Goal: Information Seeking & Learning: Find contact information

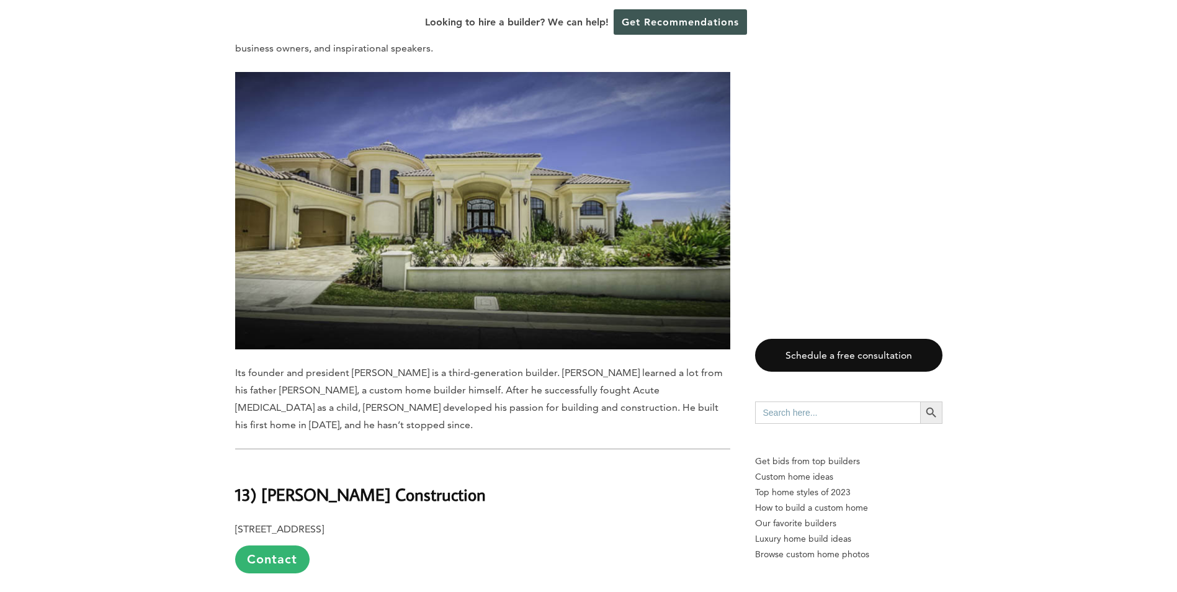
scroll to position [1179, 0]
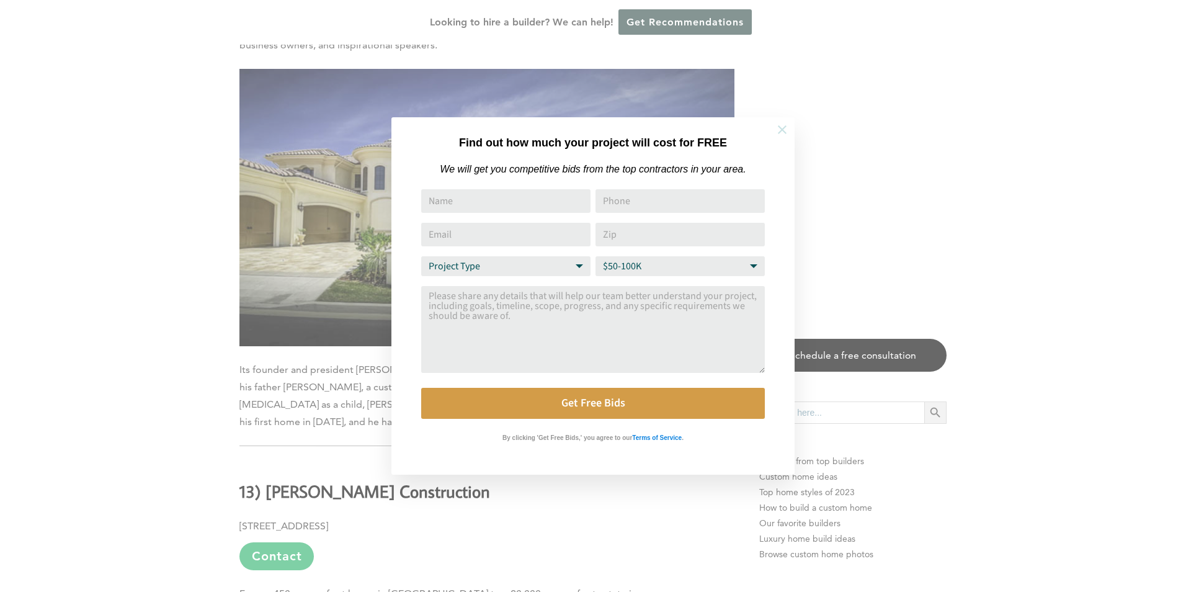
click at [779, 130] on icon at bounding box center [782, 130] width 14 height 14
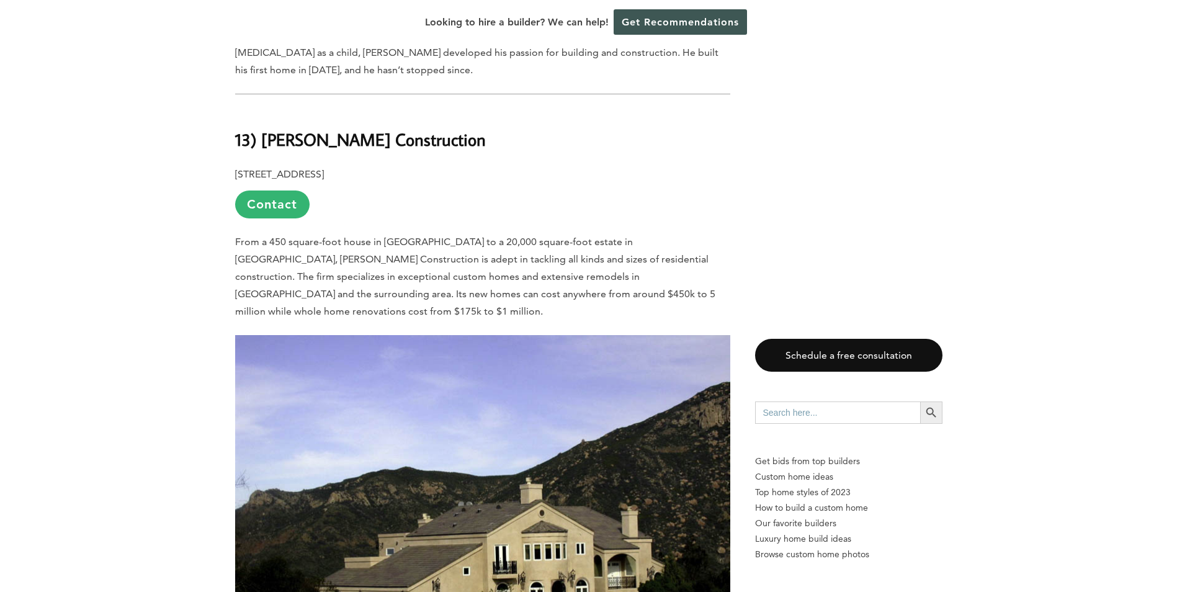
scroll to position [1551, 0]
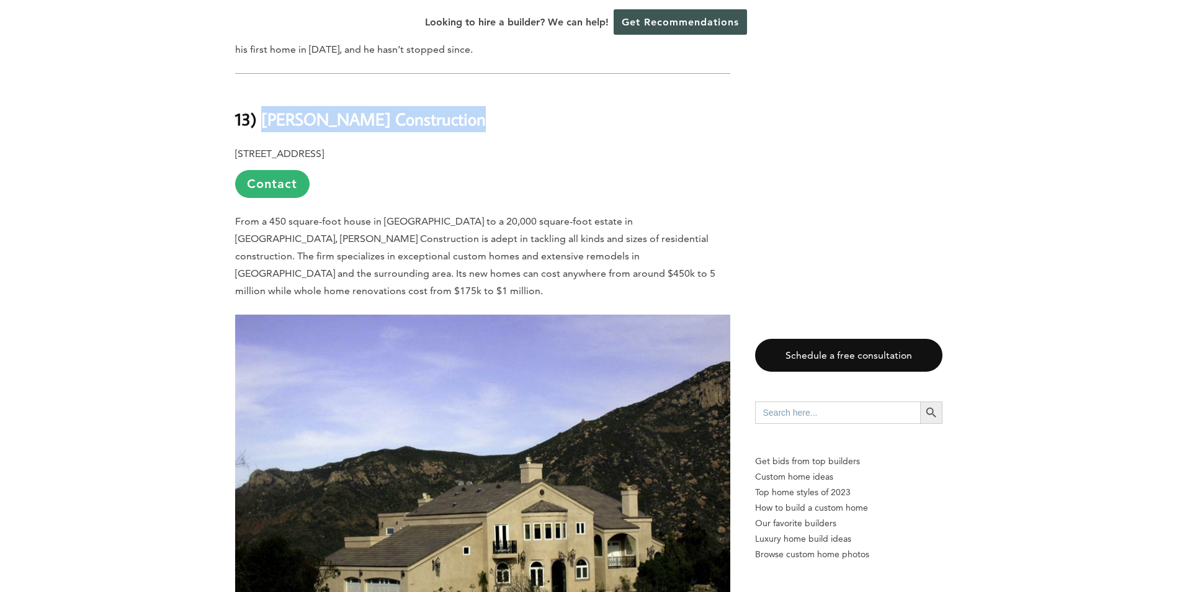
drag, startPoint x: 455, startPoint y: 69, endPoint x: 263, endPoint y: 73, distance: 192.3
click at [263, 89] on h2 "13) [PERSON_NAME] Construction" at bounding box center [482, 110] width 495 height 43
drag, startPoint x: 263, startPoint y: 73, endPoint x: 303, endPoint y: 70, distance: 40.4
copy b "[PERSON_NAME] Construction"
click at [614, 145] on p "[STREET_ADDRESS] Contact" at bounding box center [482, 171] width 495 height 53
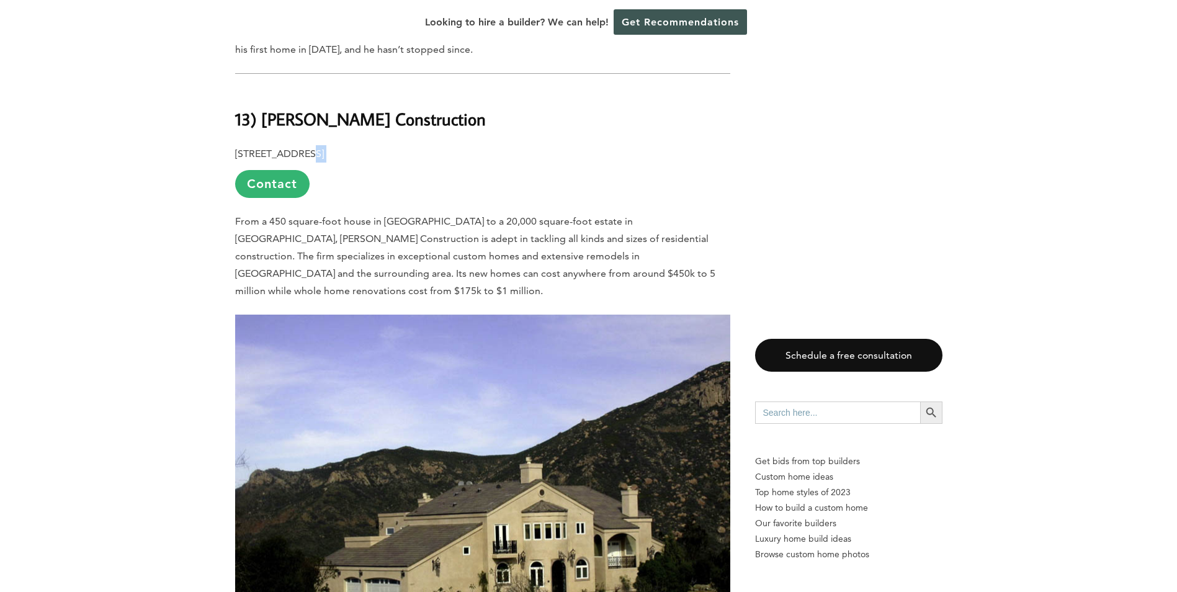
drag, startPoint x: 435, startPoint y: 105, endPoint x: 302, endPoint y: 103, distance: 132.8
click at [302, 145] on p "[STREET_ADDRESS] Contact" at bounding box center [482, 171] width 495 height 53
drag, startPoint x: 302, startPoint y: 103, endPoint x: 435, endPoint y: 123, distance: 134.9
click at [435, 145] on p "[STREET_ADDRESS] Contact" at bounding box center [482, 171] width 495 height 53
drag, startPoint x: 434, startPoint y: 107, endPoint x: 234, endPoint y: 113, distance: 199.2
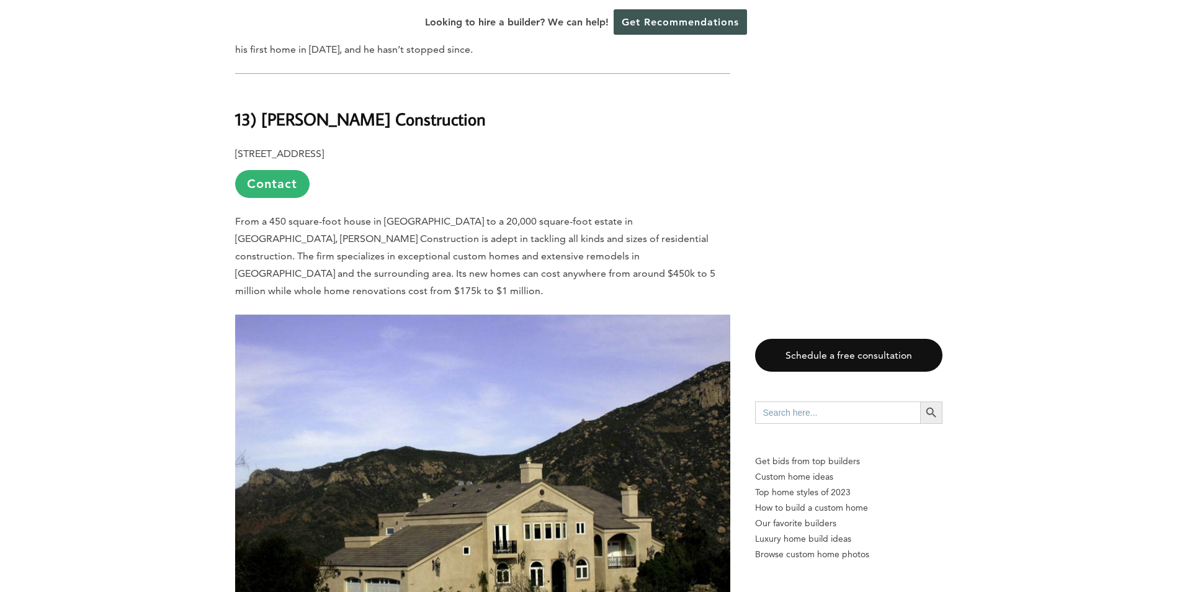
click at [235, 145] on p "[STREET_ADDRESS] Contact" at bounding box center [482, 171] width 495 height 53
drag, startPoint x: 234, startPoint y: 113, endPoint x: 271, endPoint y: 105, distance: 37.5
copy p "[STREET_ADDRESS]"
click at [729, 213] on p "From a 450 square-foot house in [GEOGRAPHIC_DATA] to a 20,000 square-foot estat…" at bounding box center [482, 256] width 495 height 87
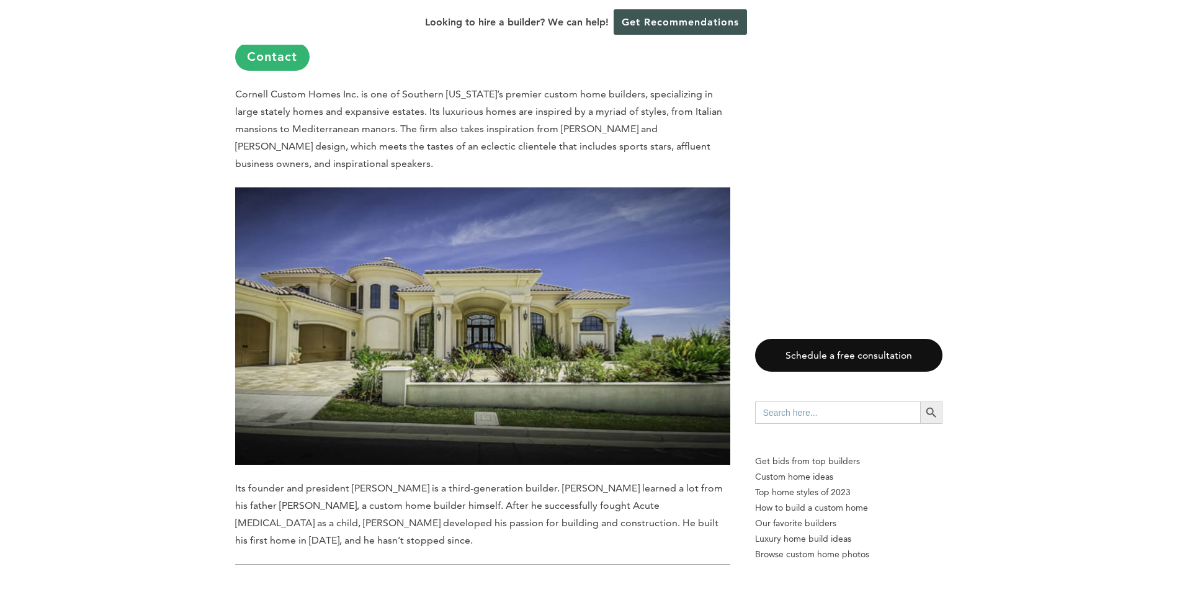
scroll to position [930, 0]
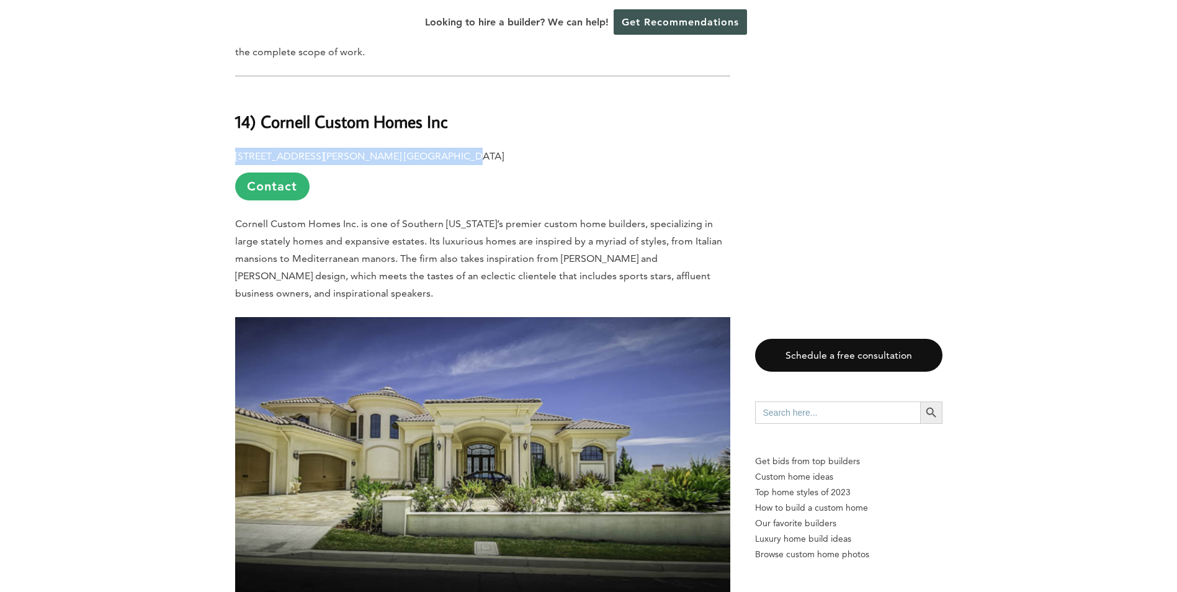
drag, startPoint x: 437, startPoint y: 107, endPoint x: 205, endPoint y: 102, distance: 232.1
drag, startPoint x: 205, startPoint y: 102, endPoint x: 286, endPoint y: 115, distance: 82.4
copy p "[STREET_ADDRESS][PERSON_NAME] [GEOGRAPHIC_DATA]"
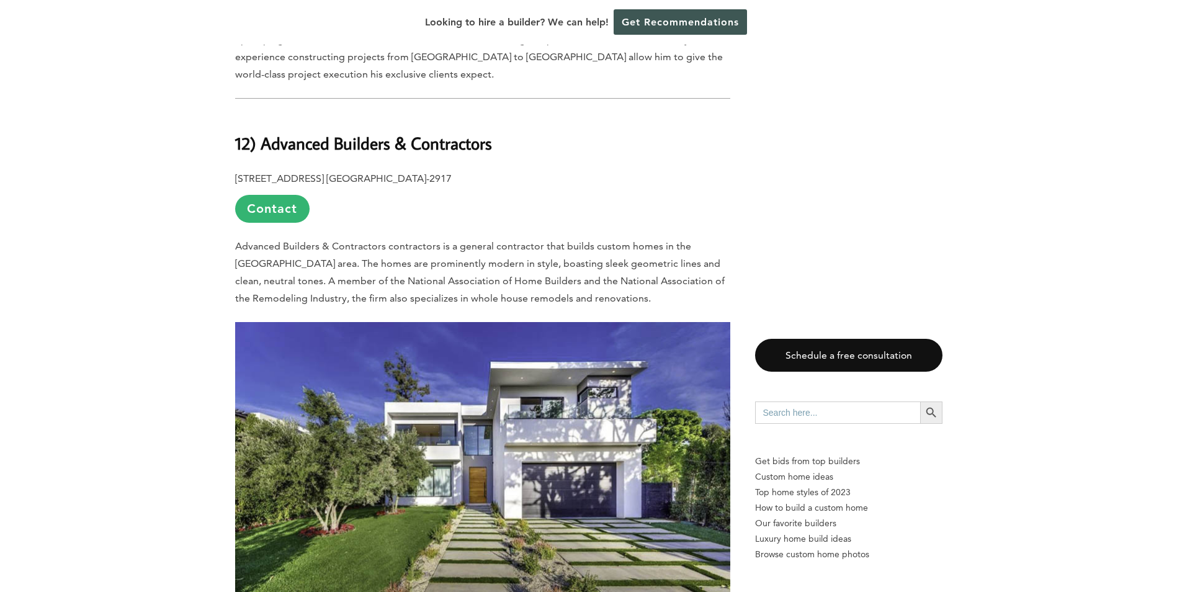
scroll to position [2233, 0]
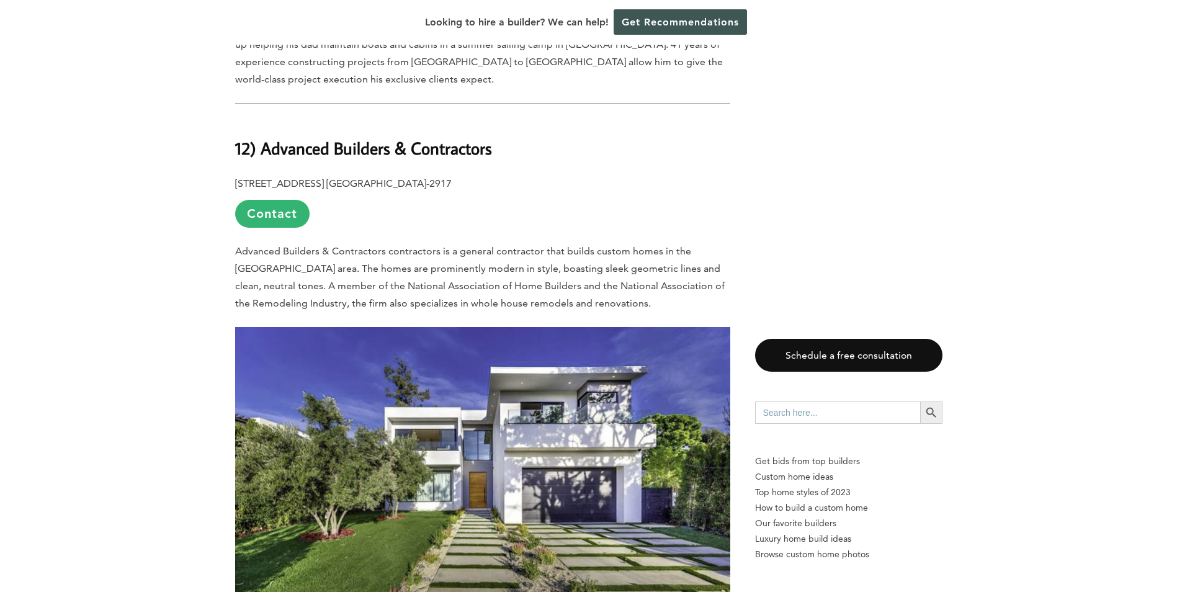
drag, startPoint x: 461, startPoint y: 118, endPoint x: 236, endPoint y: 123, distance: 225.2
click at [236, 175] on p "[STREET_ADDRESS] [GEOGRAPHIC_DATA][PHONE_NUMBER] Contact" at bounding box center [482, 201] width 495 height 53
drag, startPoint x: 236, startPoint y: 123, endPoint x: 324, endPoint y: 115, distance: 89.1
copy p "[STREET_ADDRESS] [GEOGRAPHIC_DATA]"
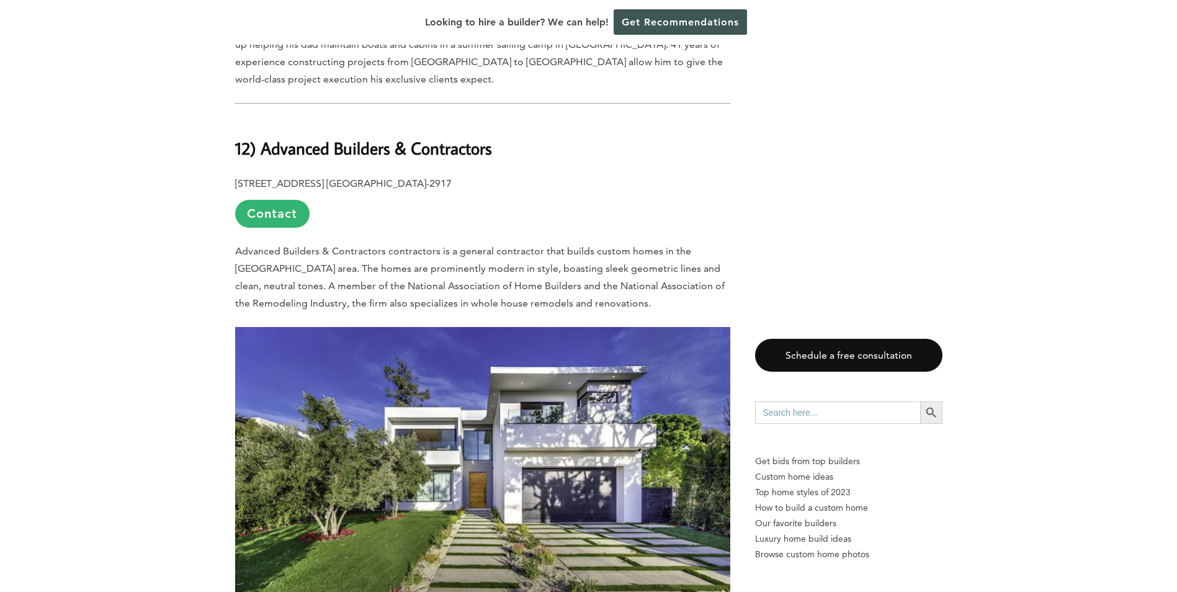
click at [486, 137] on b "12) Advanced Builders & Contractors" at bounding box center [363, 148] width 257 height 22
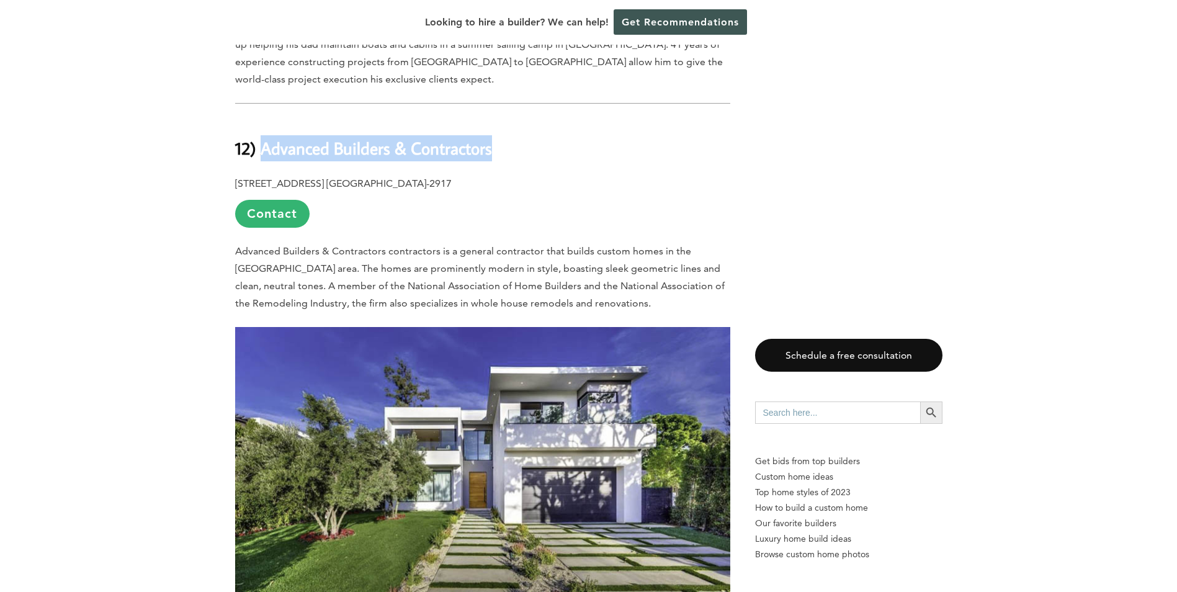
drag, startPoint x: 504, startPoint y: 85, endPoint x: 262, endPoint y: 87, distance: 241.9
click at [262, 118] on h2 "12) Advanced Builders & Contractors" at bounding box center [482, 139] width 495 height 43
copy b "Advanced Builders & Contractors"
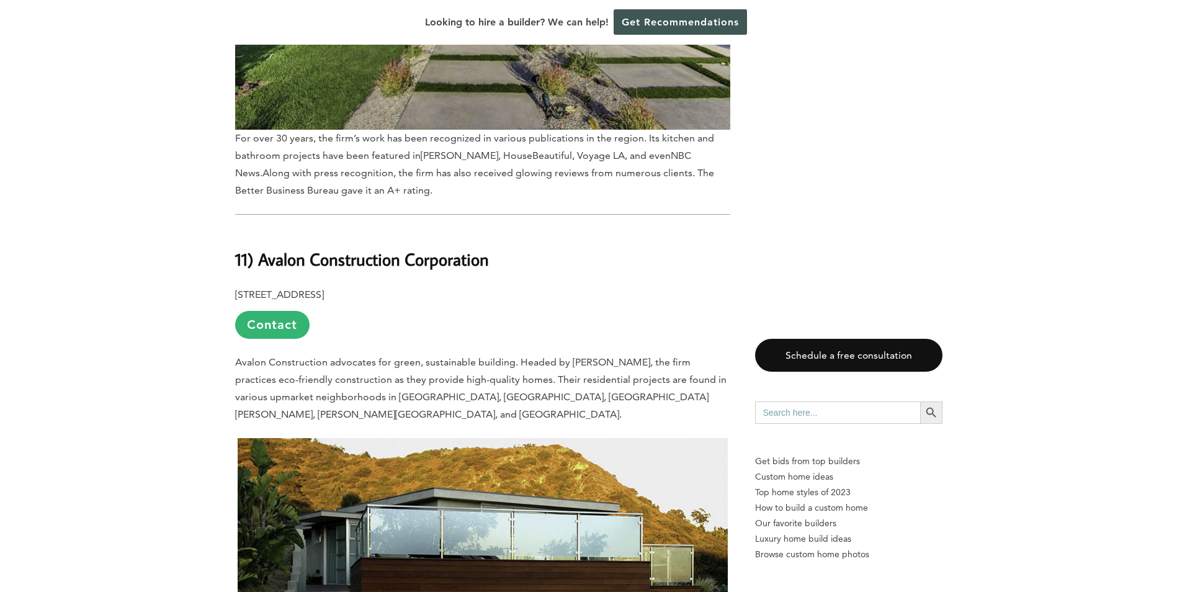
scroll to position [2854, 0]
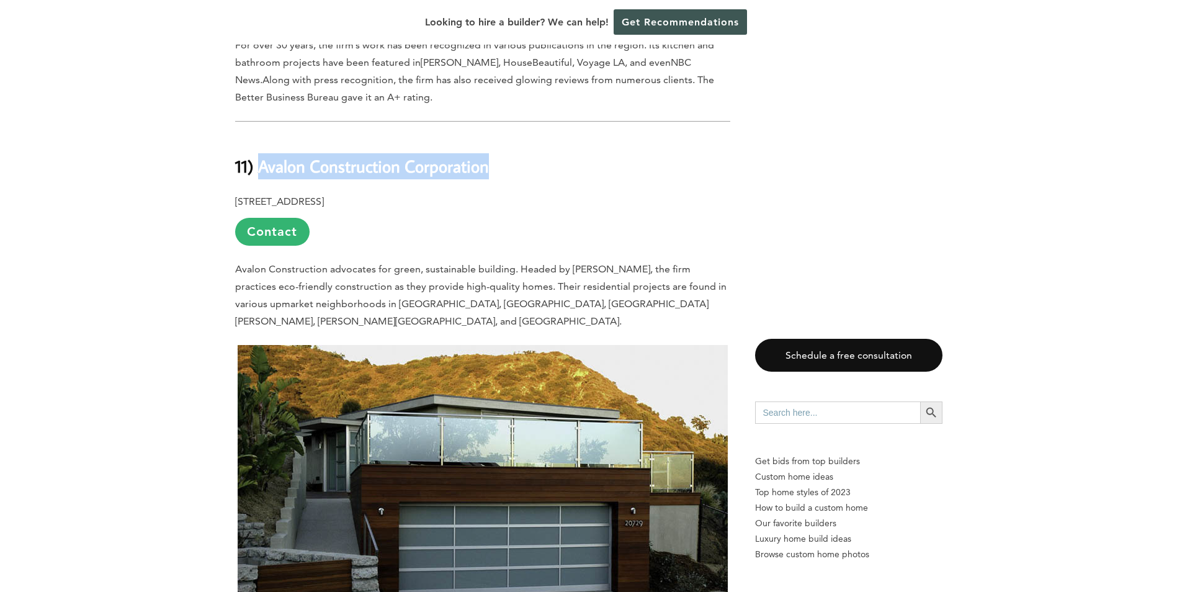
drag, startPoint x: 491, startPoint y: 100, endPoint x: 259, endPoint y: 104, distance: 232.0
click at [259, 136] on h2 "11) Avalon Construction Corporation" at bounding box center [482, 157] width 495 height 43
drag, startPoint x: 259, startPoint y: 104, endPoint x: 277, endPoint y: 107, distance: 17.5
copy b "Avalon Construction Corporation"
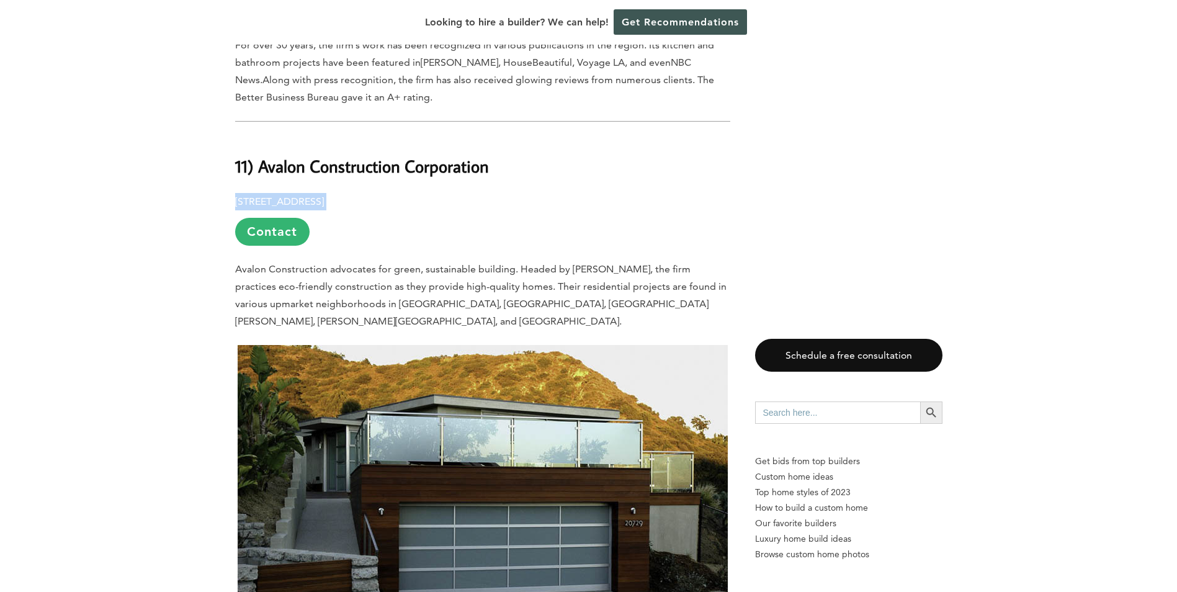
drag, startPoint x: 426, startPoint y: 136, endPoint x: 215, endPoint y: 127, distance: 211.7
drag, startPoint x: 215, startPoint y: 127, endPoint x: 264, endPoint y: 135, distance: 50.3
copy p "[STREET_ADDRESS]"
click at [401, 193] on p "[STREET_ADDRESS] Contact" at bounding box center [482, 219] width 495 height 53
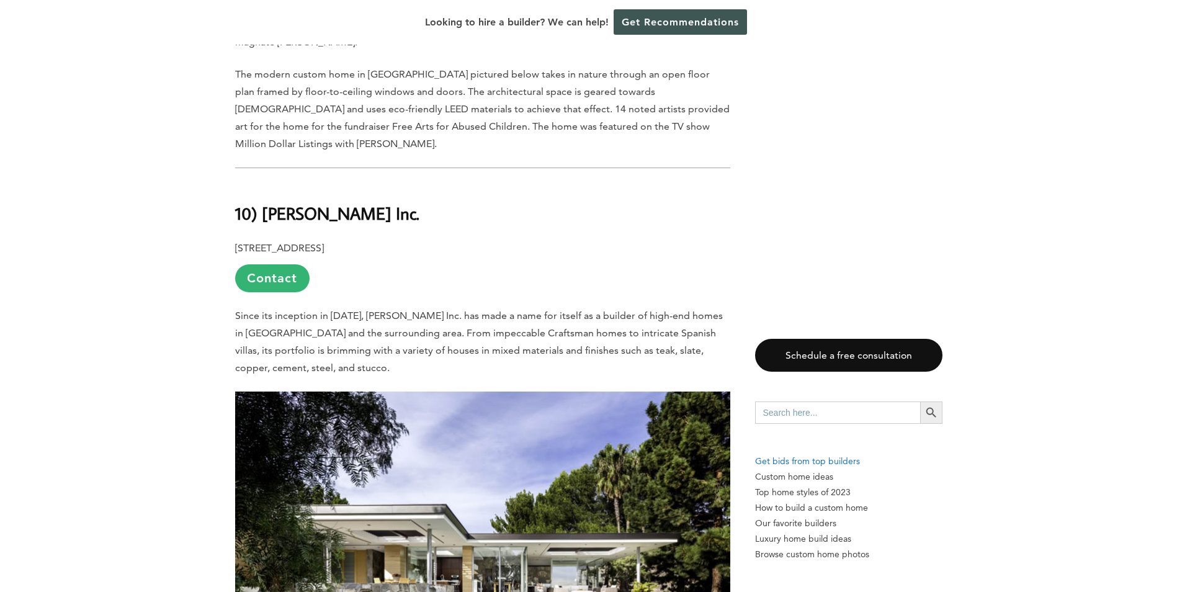
scroll to position [3536, 0]
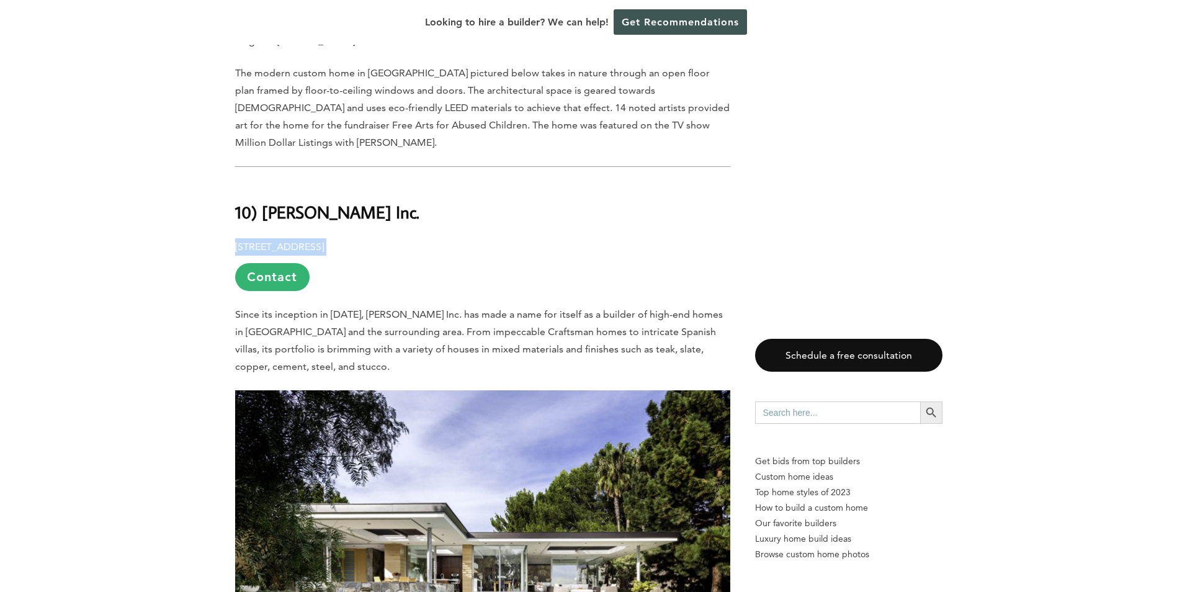
drag, startPoint x: 439, startPoint y: 128, endPoint x: 231, endPoint y: 127, distance: 207.8
drag, startPoint x: 231, startPoint y: 127, endPoint x: 253, endPoint y: 129, distance: 22.5
copy p "[STREET_ADDRESS]"
drag, startPoint x: 406, startPoint y: 96, endPoint x: 261, endPoint y: 99, distance: 144.6
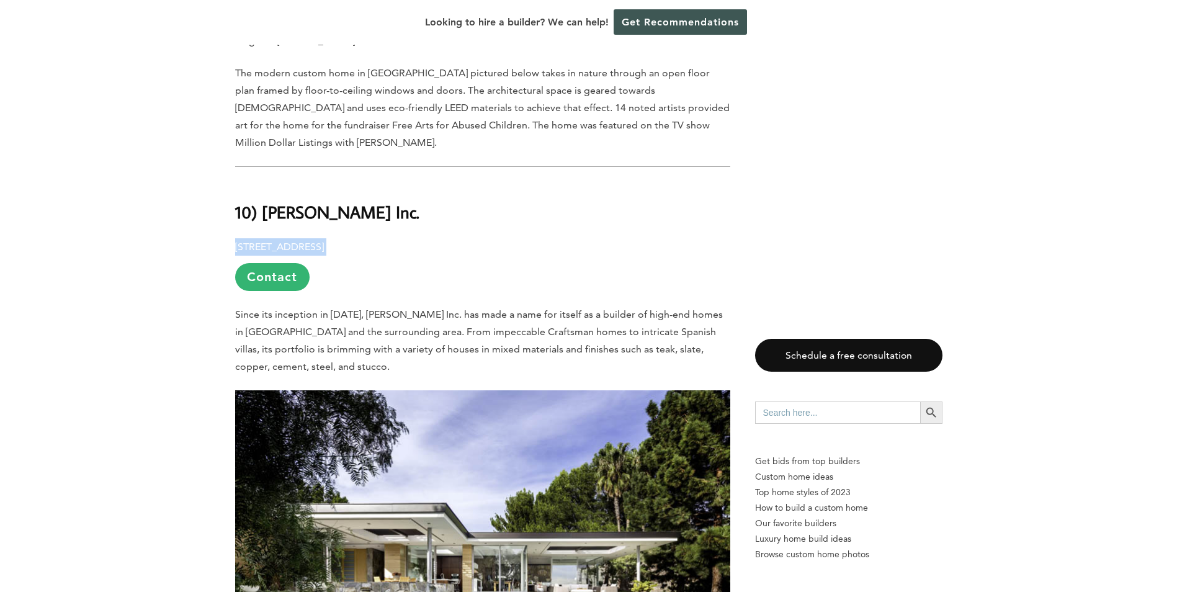
click at [261, 182] on h2 "10) [PERSON_NAME] Inc." at bounding box center [482, 203] width 495 height 43
drag, startPoint x: 261, startPoint y: 99, endPoint x: 332, endPoint y: 100, distance: 71.3
copy b "[PERSON_NAME] Inc."
click at [473, 238] on p "[STREET_ADDRESS] Contact" at bounding box center [482, 264] width 495 height 53
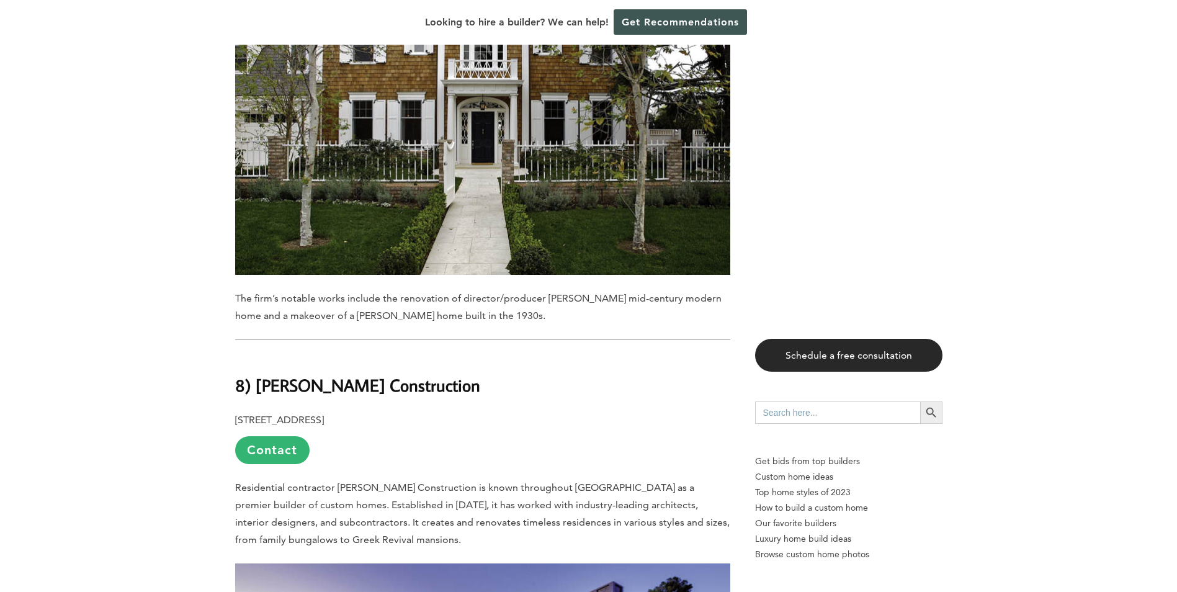
scroll to position [4777, 0]
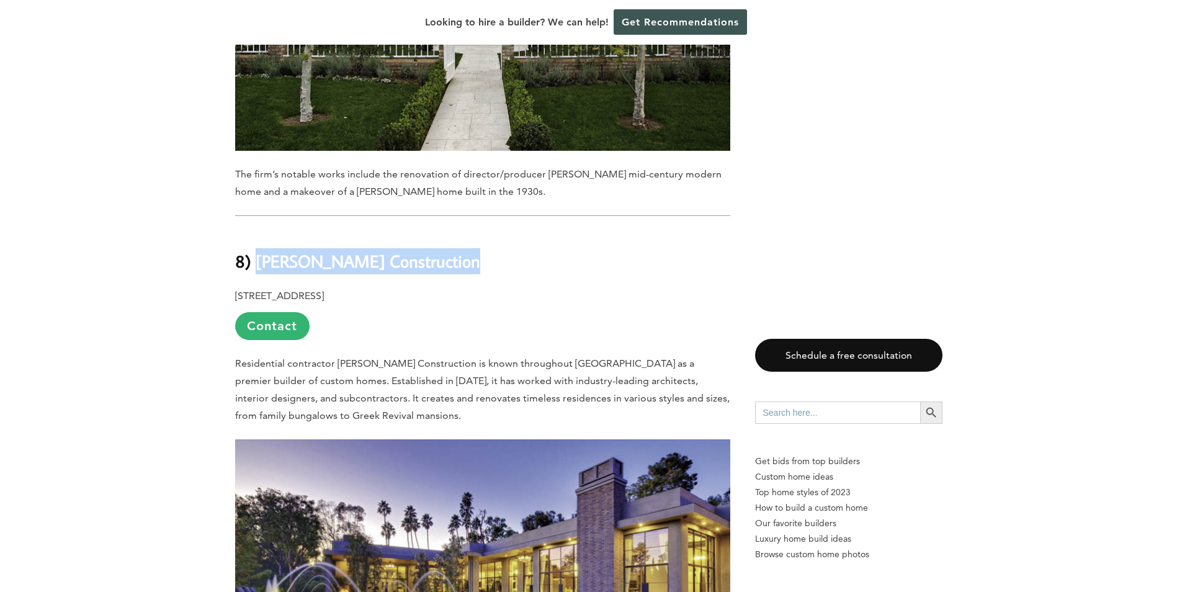
drag, startPoint x: 461, startPoint y: 130, endPoint x: 258, endPoint y: 125, distance: 202.9
click at [258, 231] on h2 "8) [PERSON_NAME] Construction" at bounding box center [482, 252] width 495 height 43
drag, startPoint x: 258, startPoint y: 125, endPoint x: 277, endPoint y: 135, distance: 21.9
copy b "[PERSON_NAME] Construction"
click at [566, 287] on p "[STREET_ADDRESS] Contact" at bounding box center [482, 313] width 495 height 53
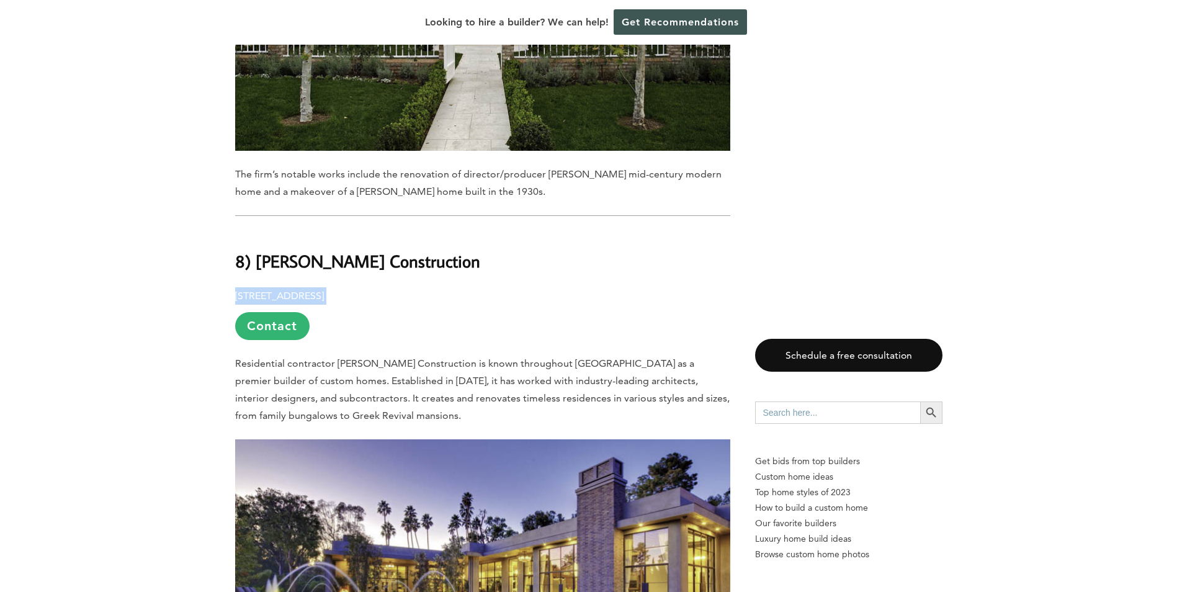
drag, startPoint x: 442, startPoint y: 162, endPoint x: 221, endPoint y: 159, distance: 221.5
drag, startPoint x: 221, startPoint y: 159, endPoint x: 277, endPoint y: 164, distance: 56.6
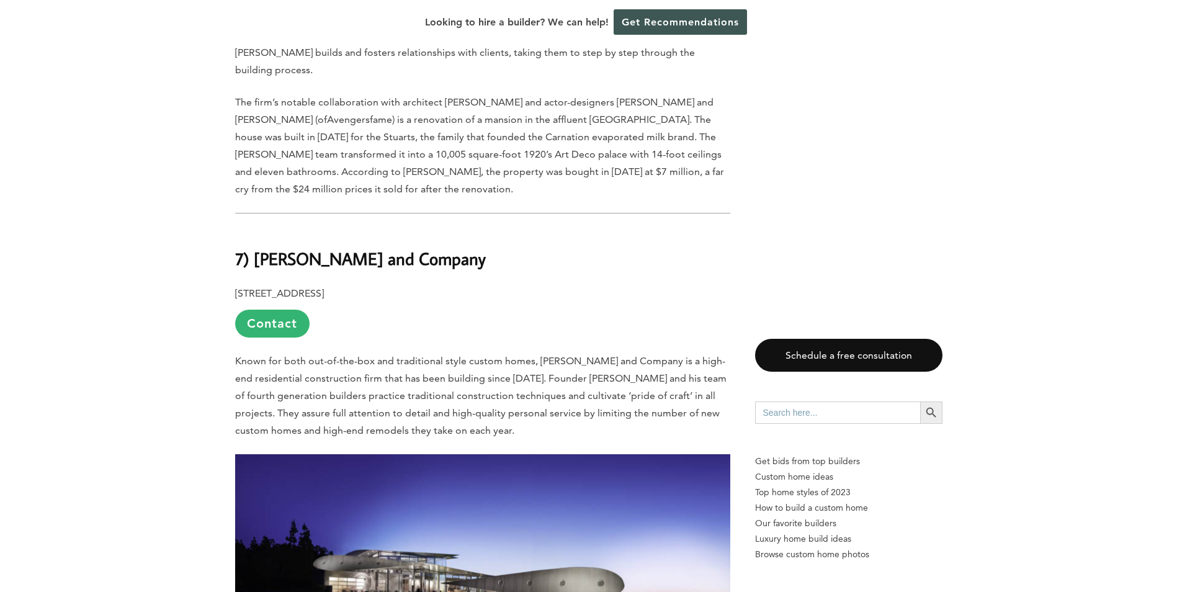
scroll to position [5521, 0]
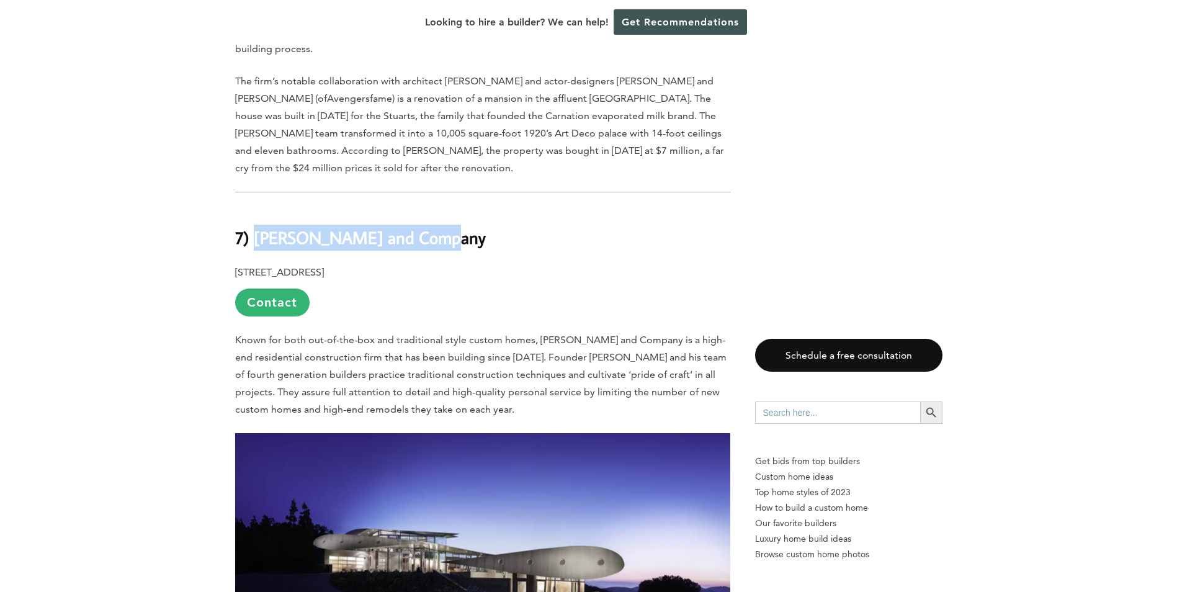
drag, startPoint x: 430, startPoint y: 91, endPoint x: 252, endPoint y: 91, distance: 178.0
click at [252, 207] on h2 "7) [PERSON_NAME] and Company" at bounding box center [482, 228] width 495 height 43
drag, startPoint x: 252, startPoint y: 91, endPoint x: 377, endPoint y: 86, distance: 125.4
drag, startPoint x: 501, startPoint y: 124, endPoint x: 236, endPoint y: 122, distance: 264.9
click at [236, 264] on p "[STREET_ADDRESS] Contact" at bounding box center [482, 290] width 495 height 53
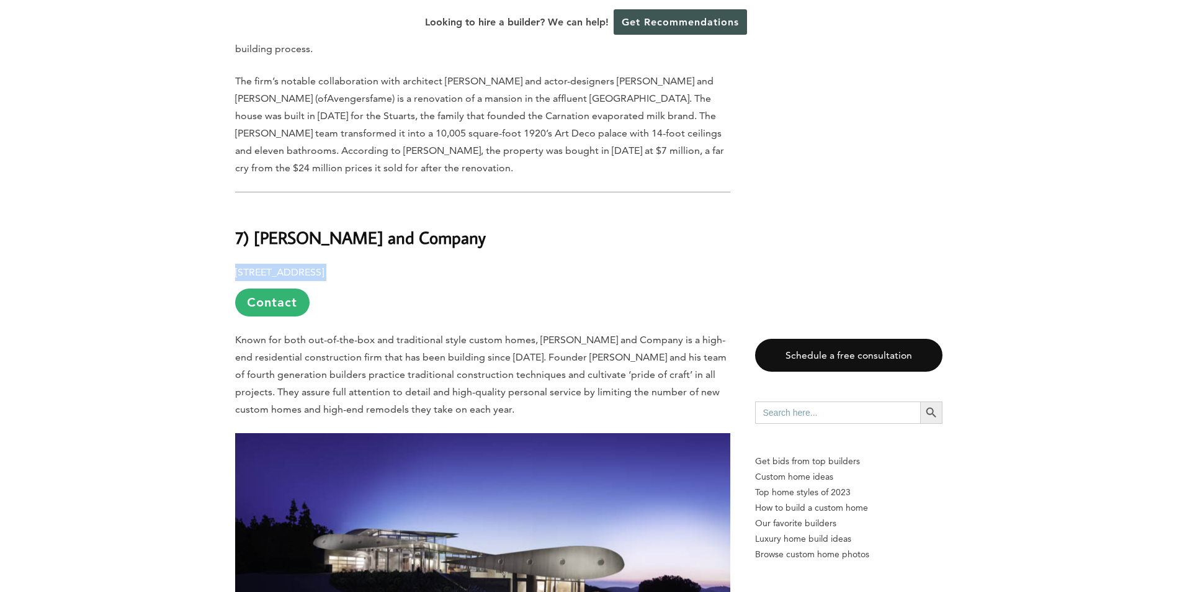
drag, startPoint x: 236, startPoint y: 122, endPoint x: 279, endPoint y: 120, distance: 43.5
click at [581, 334] on span "Known for both out-of-the-box and traditional style custom homes, [PERSON_NAME]…" at bounding box center [480, 374] width 491 height 81
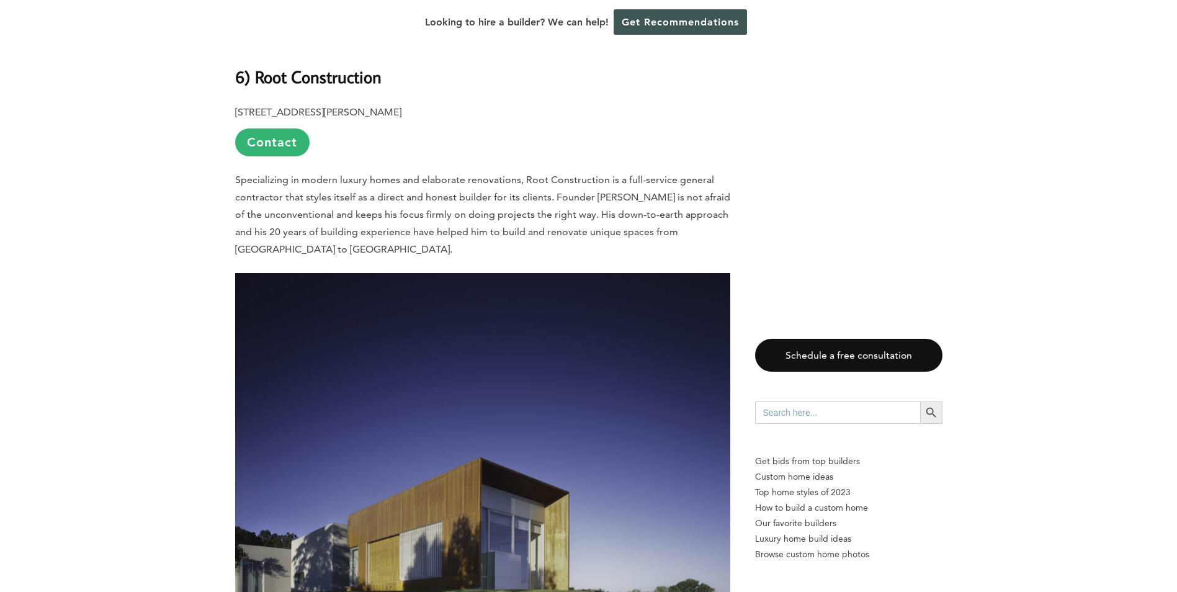
scroll to position [6141, 0]
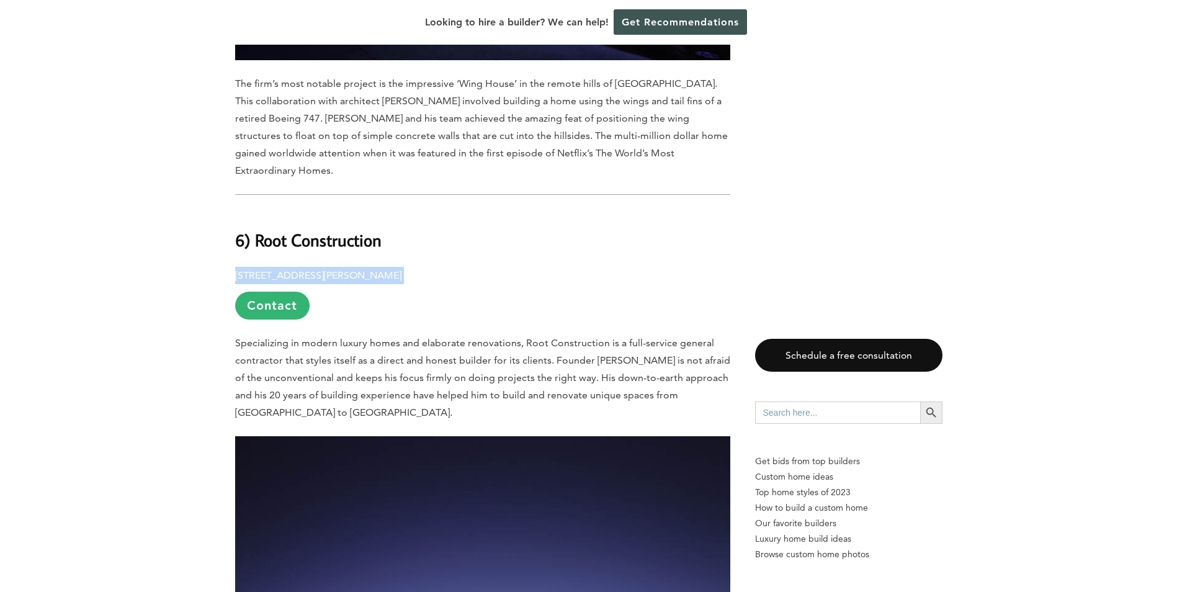
drag, startPoint x: 408, startPoint y: 107, endPoint x: 236, endPoint y: 107, distance: 171.8
click at [236, 267] on p "[STREET_ADDRESS][PERSON_NAME] Contact" at bounding box center [482, 293] width 495 height 53
drag, startPoint x: 236, startPoint y: 107, endPoint x: 257, endPoint y: 105, distance: 20.6
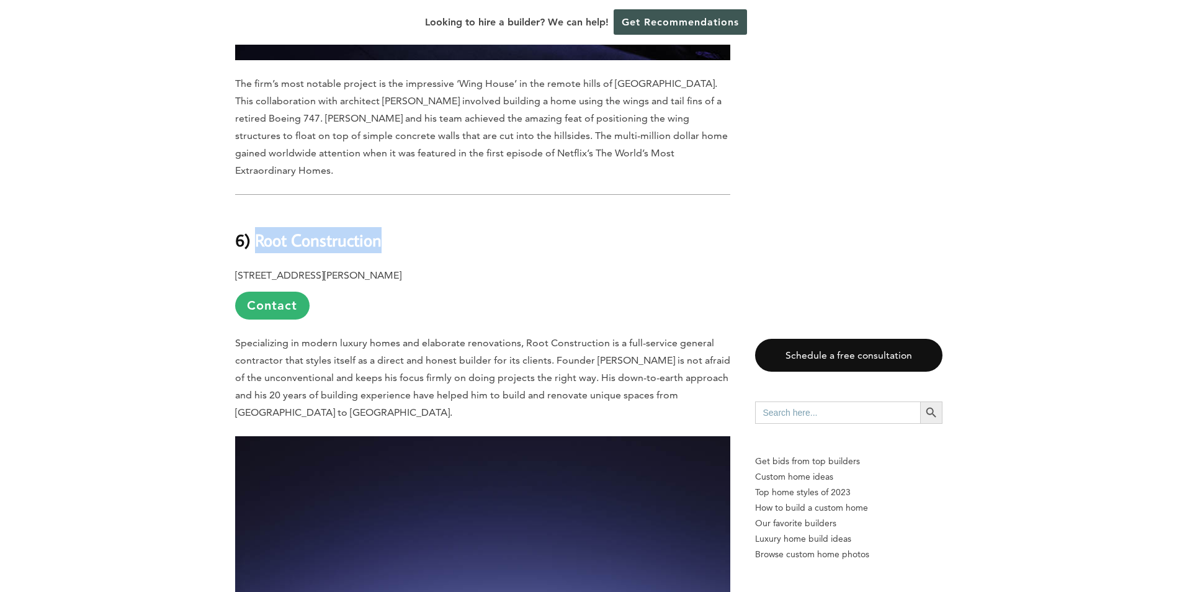
drag, startPoint x: 380, startPoint y: 68, endPoint x: 258, endPoint y: 76, distance: 122.5
click at [258, 229] on b "6) Root Construction" at bounding box center [308, 240] width 146 height 22
click at [345, 229] on b "6) Root Construction" at bounding box center [308, 240] width 146 height 22
drag, startPoint x: 341, startPoint y: 73, endPoint x: 297, endPoint y: 72, distance: 44.0
click at [297, 229] on b "6) Root Construction" at bounding box center [308, 240] width 146 height 22
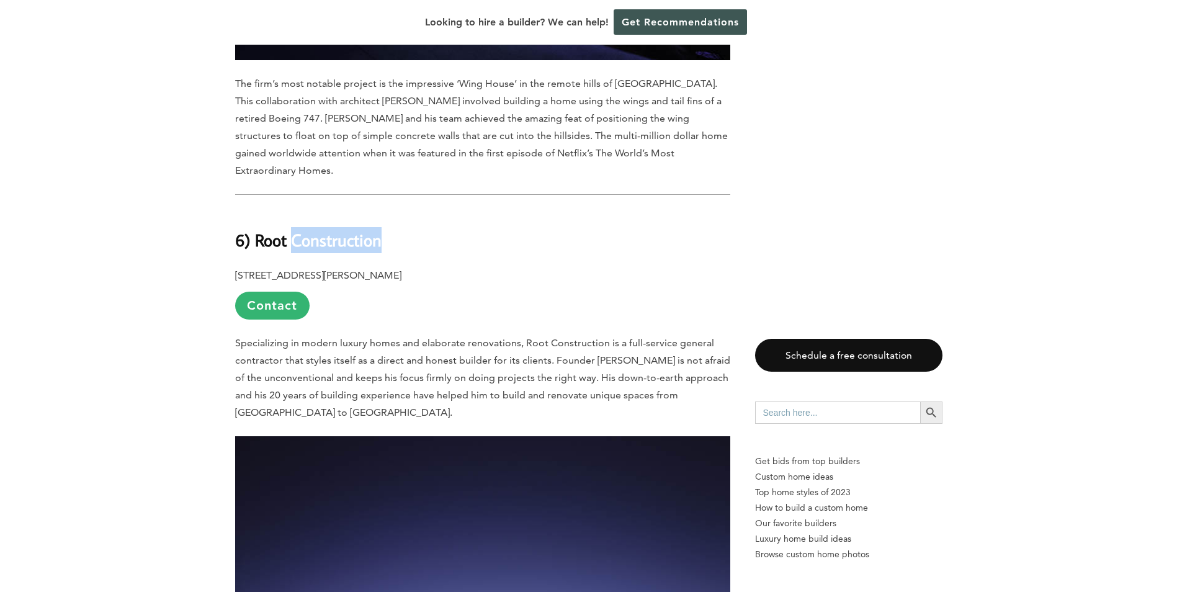
click at [297, 229] on b "6) Root Construction" at bounding box center [308, 240] width 146 height 22
drag, startPoint x: 297, startPoint y: 72, endPoint x: 250, endPoint y: 73, distance: 46.5
click at [236, 229] on b "6) Root Construction" at bounding box center [308, 240] width 146 height 22
drag, startPoint x: 258, startPoint y: 75, endPoint x: 383, endPoint y: 77, distance: 124.7
click at [383, 210] on h2 "6) Root Construction" at bounding box center [482, 231] width 495 height 43
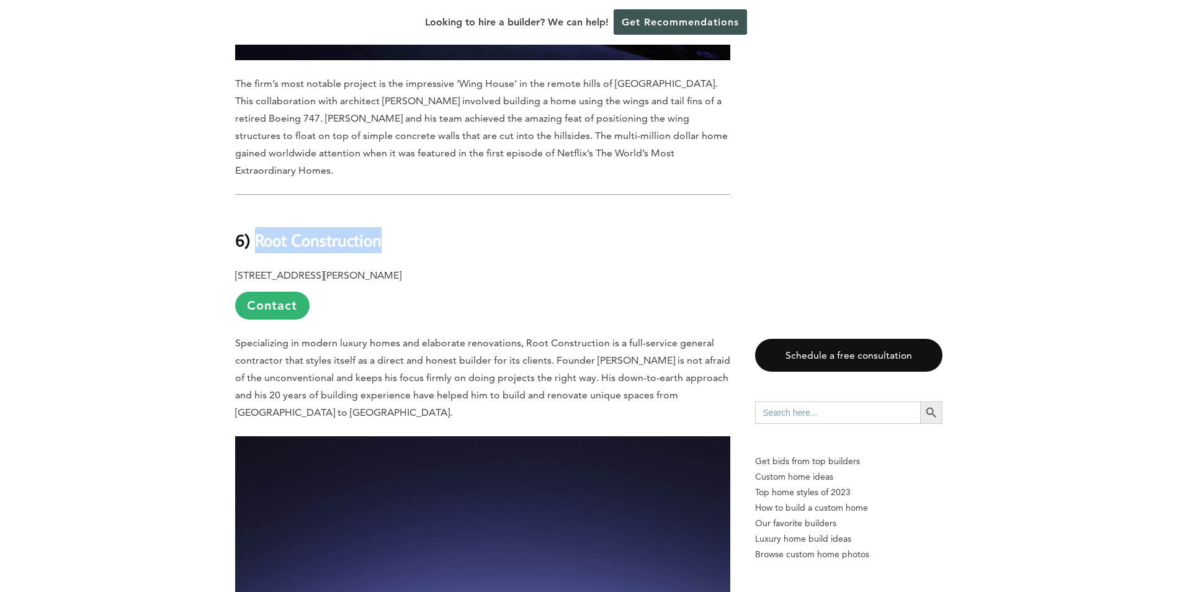
drag, startPoint x: 383, startPoint y: 77, endPoint x: 325, endPoint y: 76, distance: 57.7
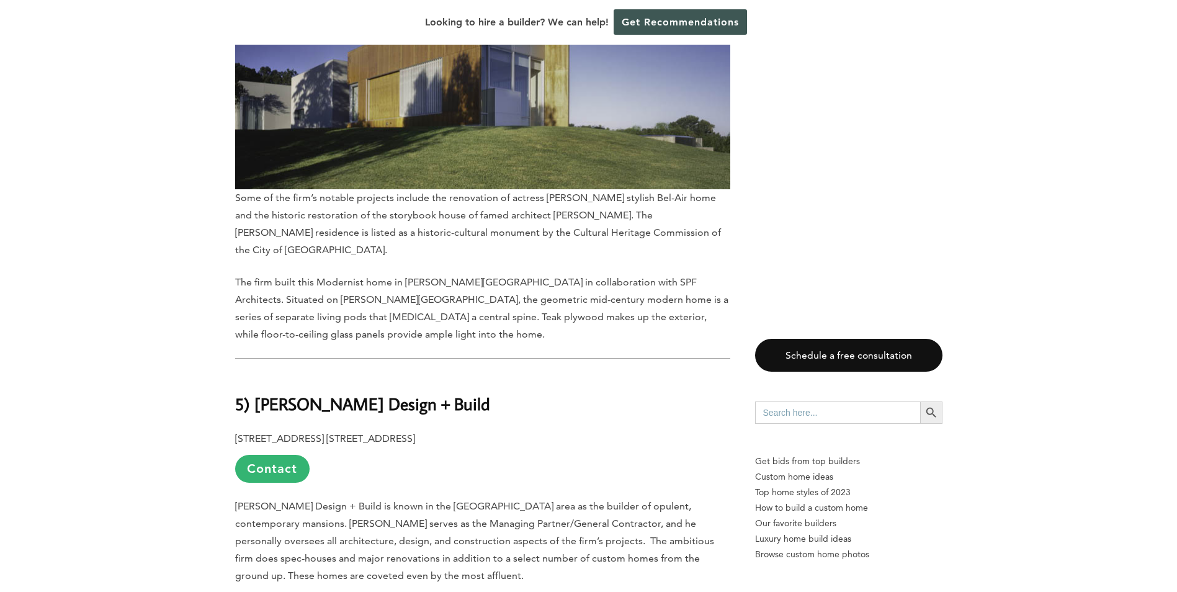
scroll to position [6886, 0]
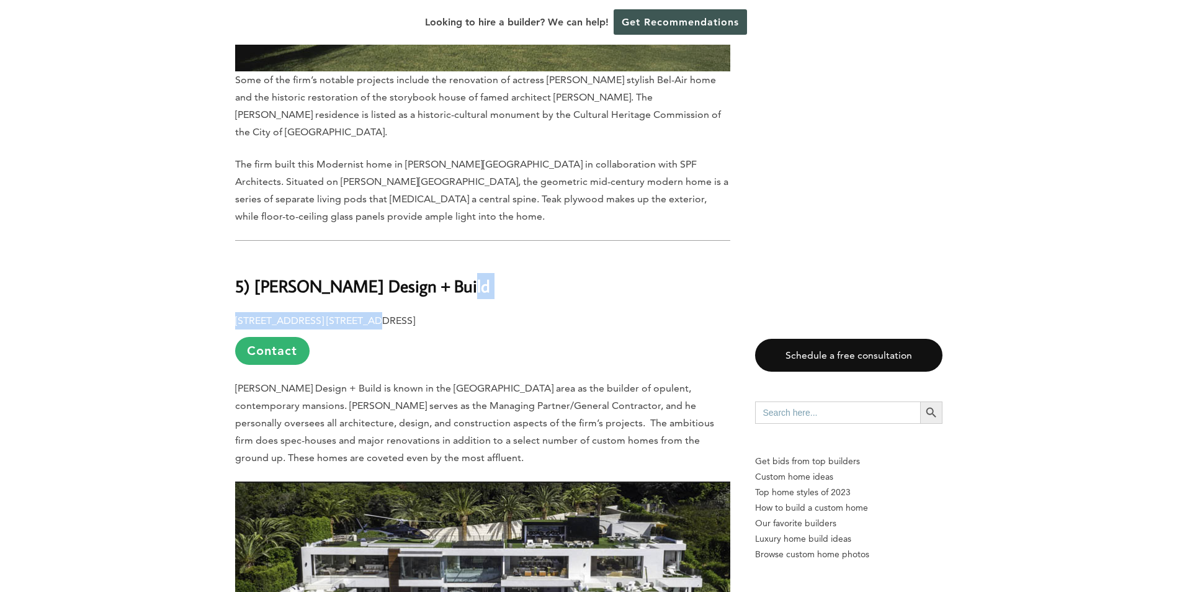
drag, startPoint x: 456, startPoint y: 71, endPoint x: 354, endPoint y: 97, distance: 105.6
click at [484, 312] on p "[STREET_ADDRESS] [STREET_ADDRESS] Contact" at bounding box center [482, 338] width 495 height 53
drag, startPoint x: 473, startPoint y: 98, endPoint x: 231, endPoint y: 109, distance: 242.2
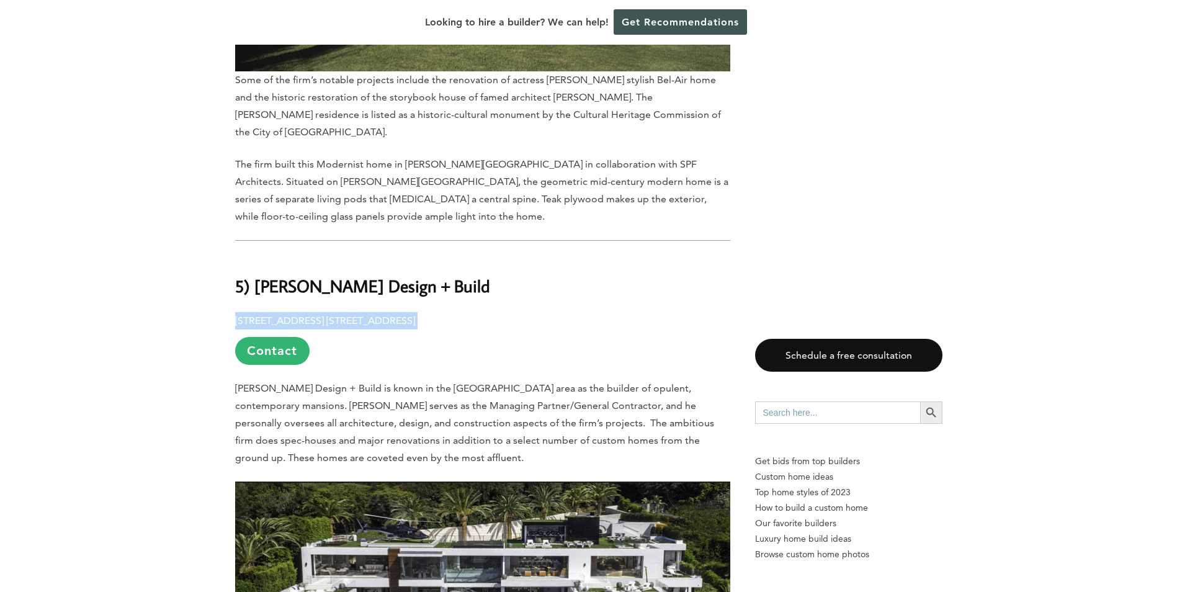
drag, startPoint x: 231, startPoint y: 109, endPoint x: 340, endPoint y: 100, distance: 108.9
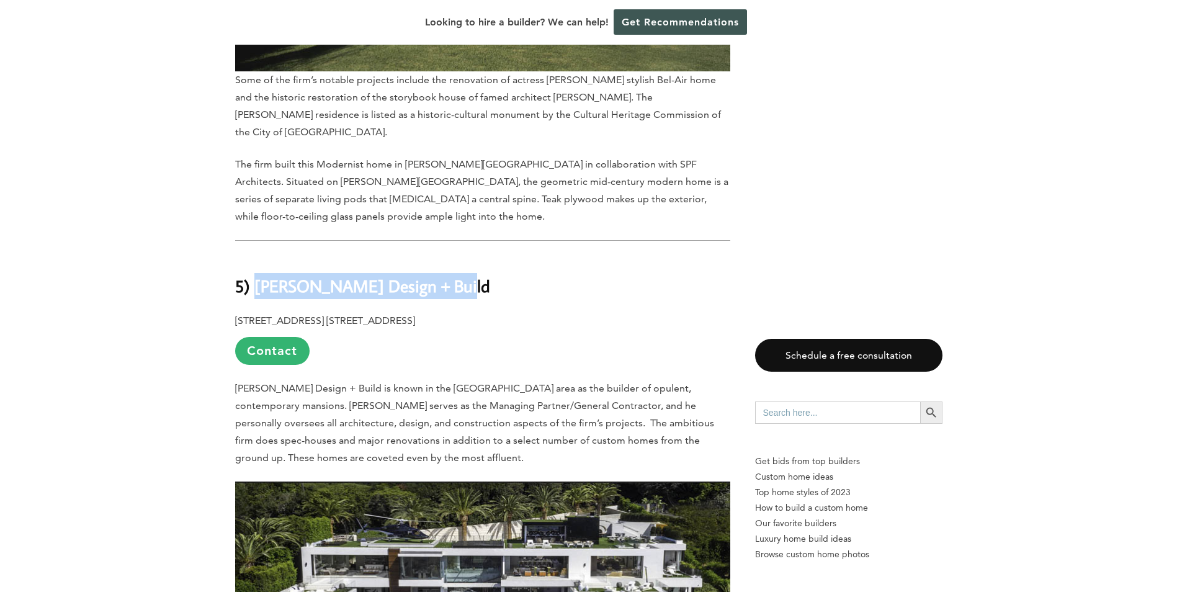
drag, startPoint x: 471, startPoint y: 69, endPoint x: 257, endPoint y: 71, distance: 214.6
click at [257, 256] on h2 "5) [PERSON_NAME] Design + Build" at bounding box center [482, 277] width 495 height 43
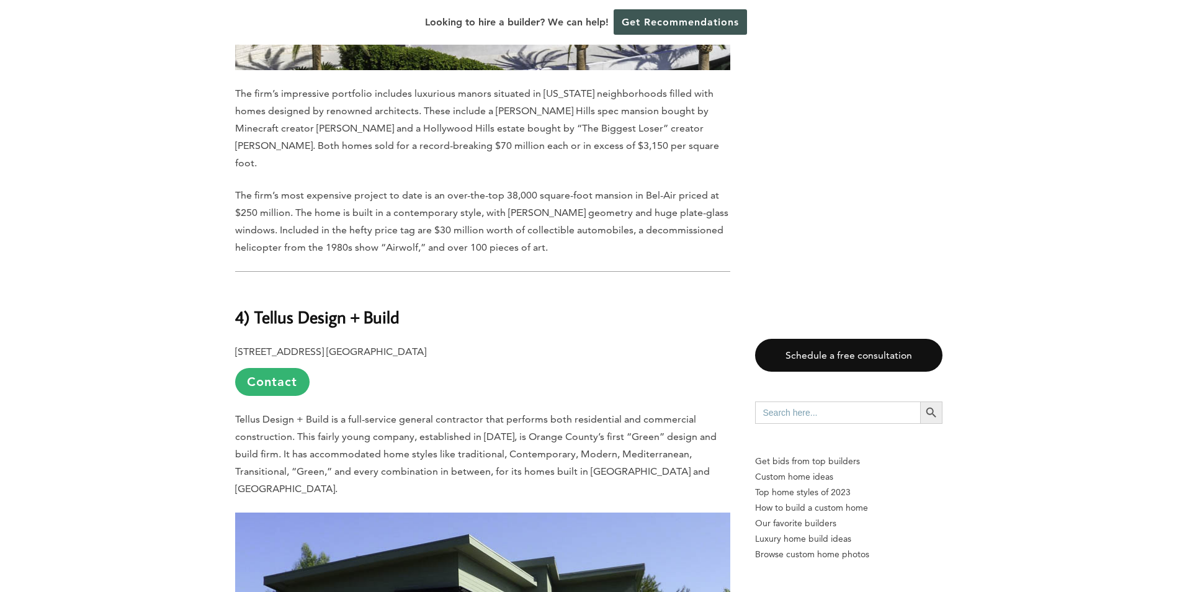
scroll to position [7568, 0]
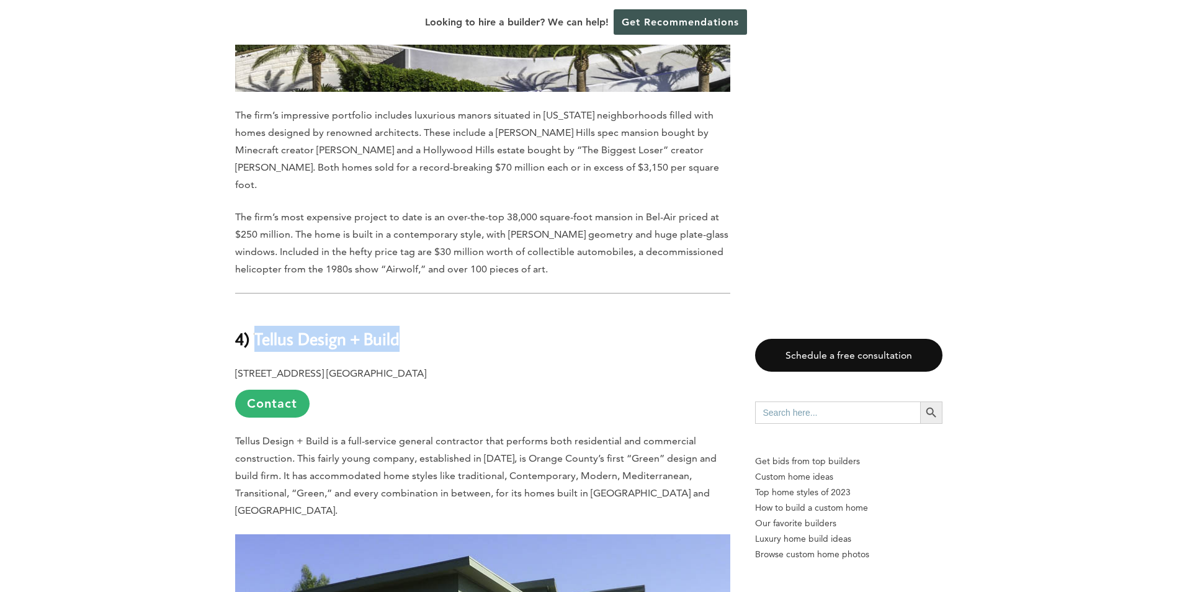
drag, startPoint x: 401, startPoint y: 104, endPoint x: 256, endPoint y: 100, distance: 144.6
click at [256, 308] on h2 "4) Tellus Design + Build" at bounding box center [482, 329] width 495 height 43
drag, startPoint x: 256, startPoint y: 100, endPoint x: 310, endPoint y: 102, distance: 54.0
drag, startPoint x: 471, startPoint y: 133, endPoint x: 199, endPoint y: 133, distance: 272.9
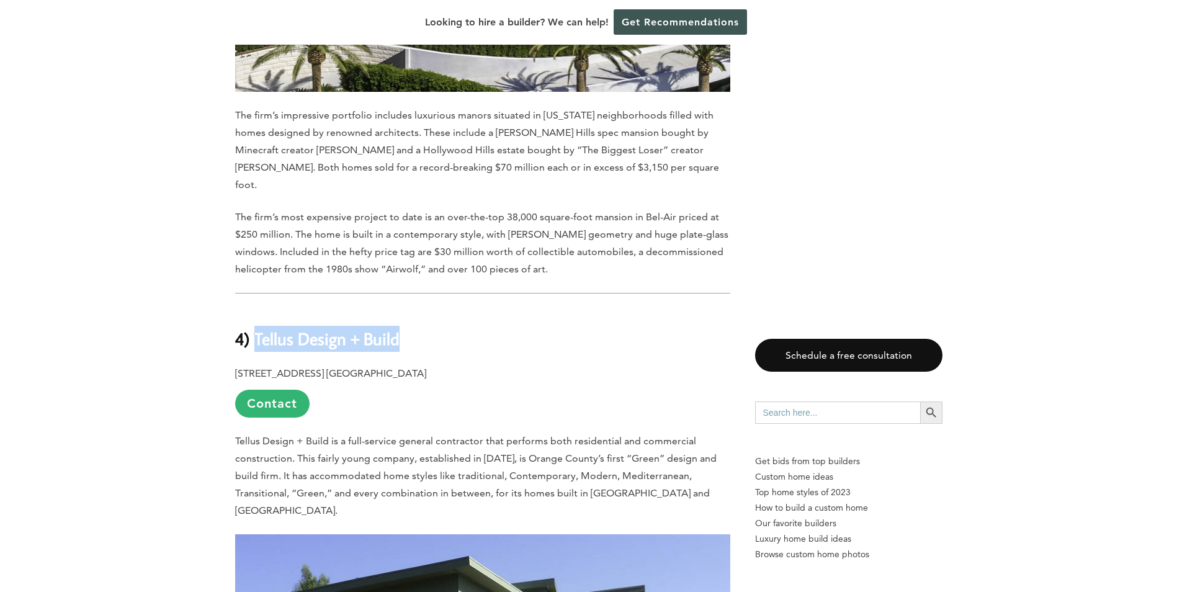
drag, startPoint x: 199, startPoint y: 133, endPoint x: 298, endPoint y: 132, distance: 99.3
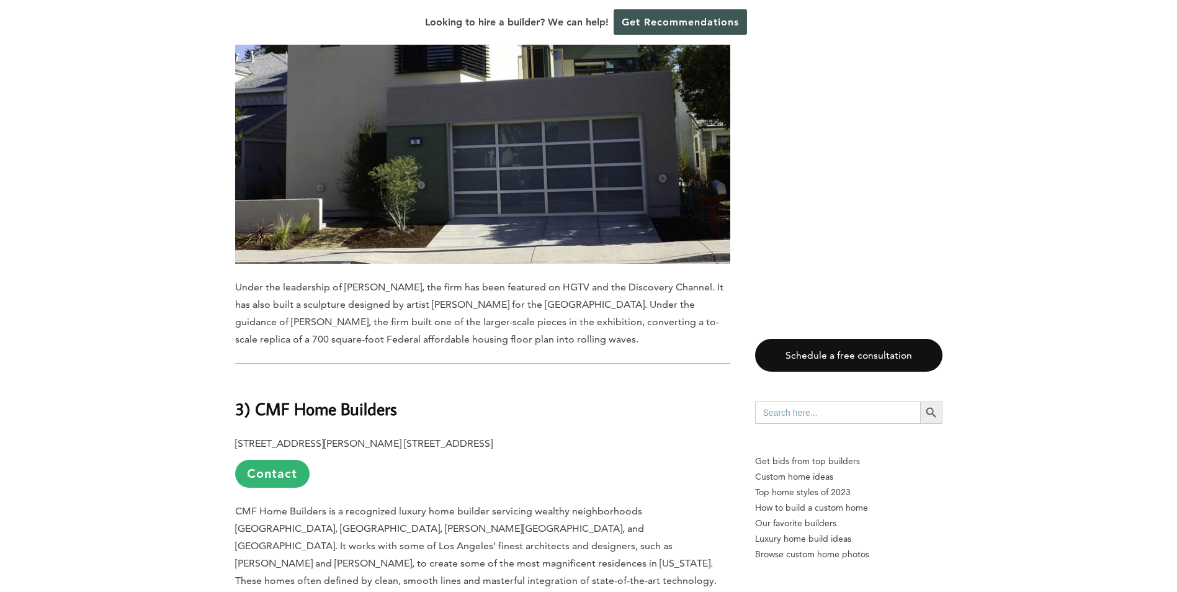
scroll to position [8188, 0]
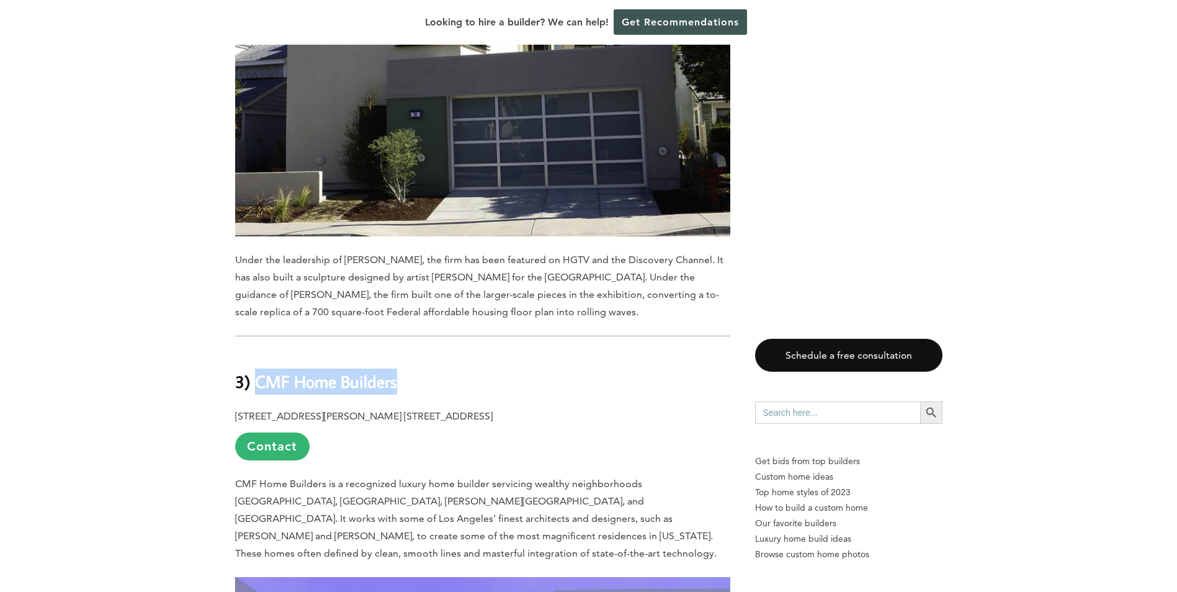
drag, startPoint x: 396, startPoint y: 149, endPoint x: 256, endPoint y: 150, distance: 140.8
click at [256, 370] on b "3) CMF Home Builders" at bounding box center [316, 381] width 162 height 22
drag, startPoint x: 256, startPoint y: 150, endPoint x: 274, endPoint y: 151, distance: 18.6
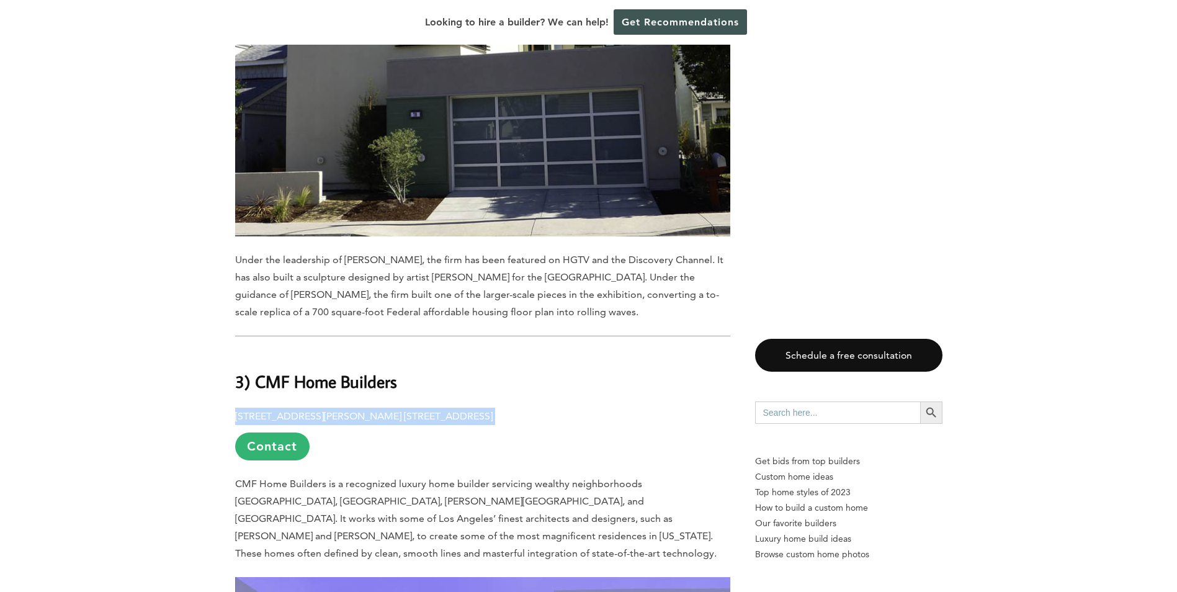
drag, startPoint x: 507, startPoint y: 180, endPoint x: 223, endPoint y: 172, distance: 284.2
drag, startPoint x: 223, startPoint y: 172, endPoint x: 259, endPoint y: 177, distance: 36.3
click at [698, 408] on p "[STREET_ADDRESS][PERSON_NAME] [STREET_ADDRESS] Contact" at bounding box center [482, 434] width 495 height 53
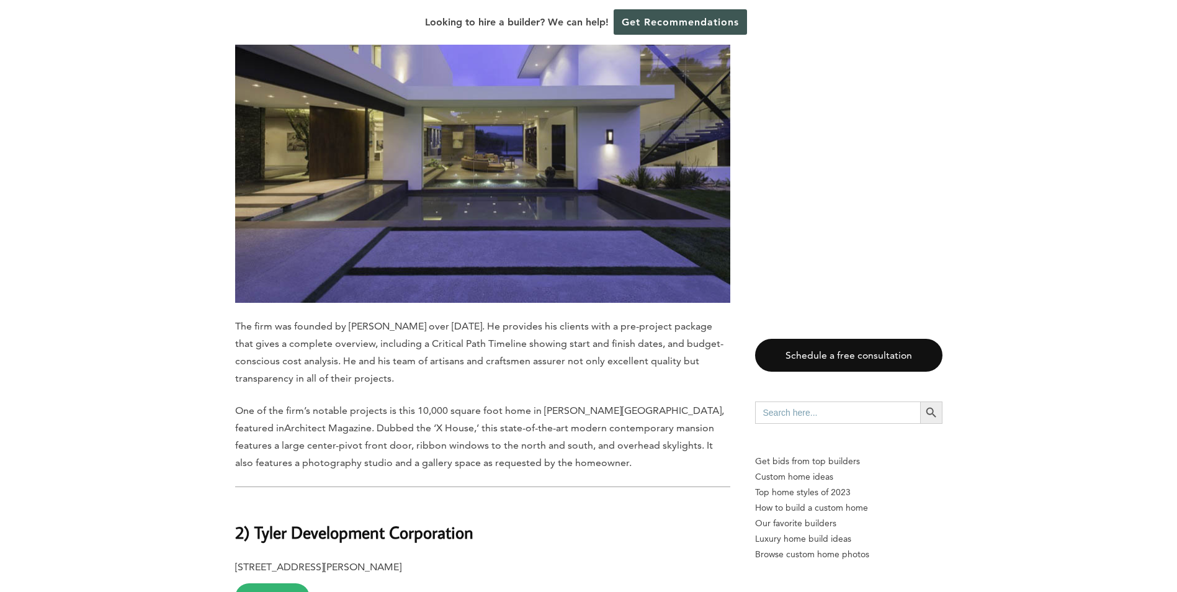
scroll to position [8933, 0]
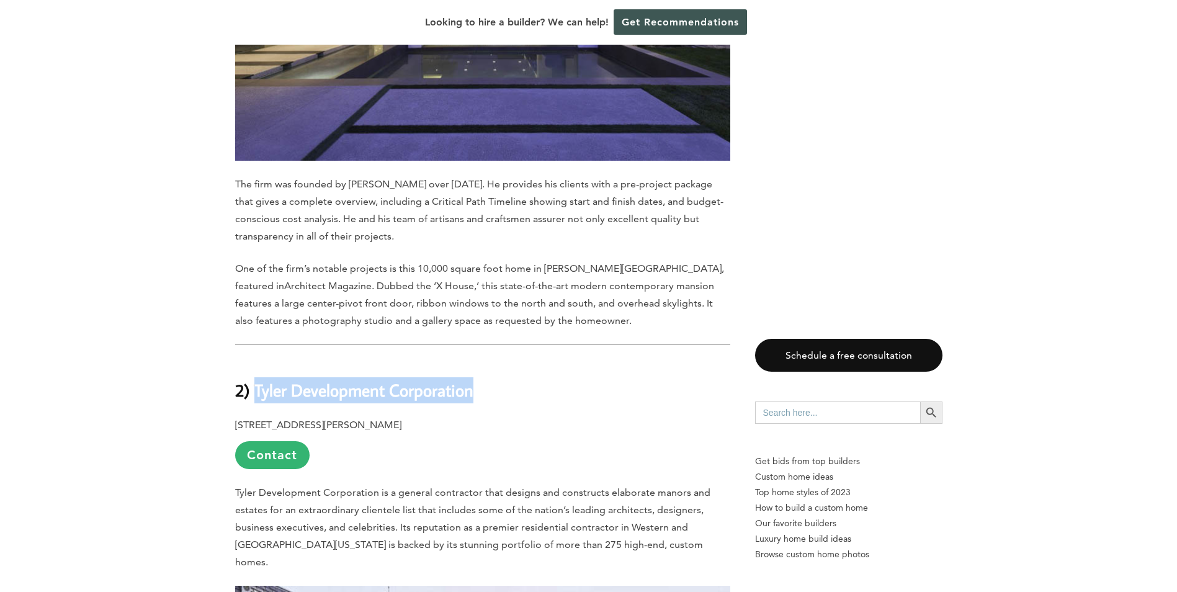
drag, startPoint x: 472, startPoint y: 142, endPoint x: 252, endPoint y: 137, distance: 219.7
click at [252, 379] on b "2) Tyler Development Corporation" at bounding box center [354, 390] width 238 height 22
drag, startPoint x: 252, startPoint y: 137, endPoint x: 270, endPoint y: 136, distance: 18.0
drag, startPoint x: 424, startPoint y: 163, endPoint x: 417, endPoint y: 166, distance: 7.5
click at [424, 416] on p "[STREET_ADDRESS][PERSON_NAME] Contact" at bounding box center [482, 442] width 495 height 53
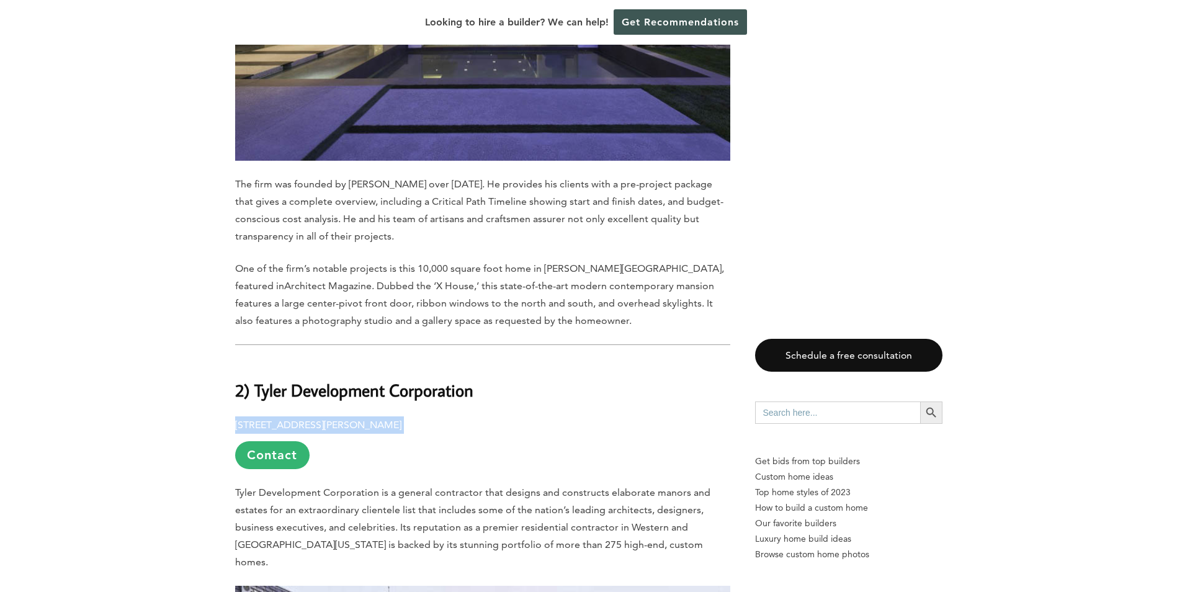
drag, startPoint x: 432, startPoint y: 168, endPoint x: 184, endPoint y: 165, distance: 247.5
drag, startPoint x: 184, startPoint y: 165, endPoint x: 288, endPoint y: 169, distance: 104.3
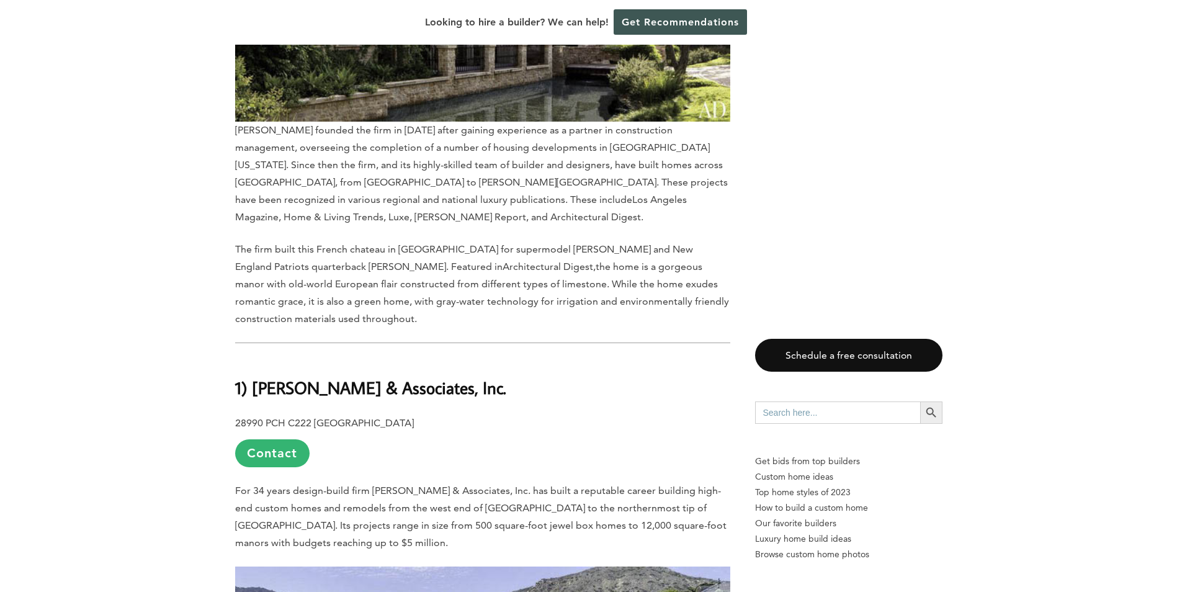
scroll to position [9739, 0]
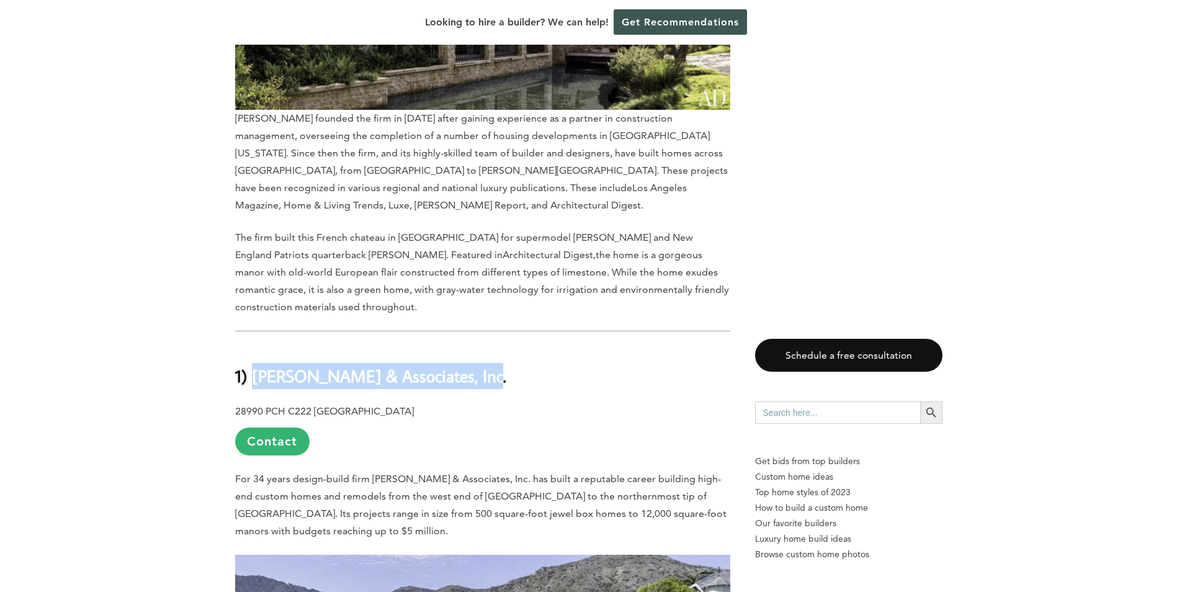
drag, startPoint x: 468, startPoint y: 86, endPoint x: 252, endPoint y: 81, distance: 215.3
click at [252, 346] on h2 "1) [PERSON_NAME] & Associates, Inc." at bounding box center [482, 367] width 495 height 43
click at [339, 403] on p "28990 PCH [GEOGRAPHIC_DATA] Contact" at bounding box center [482, 429] width 495 height 53
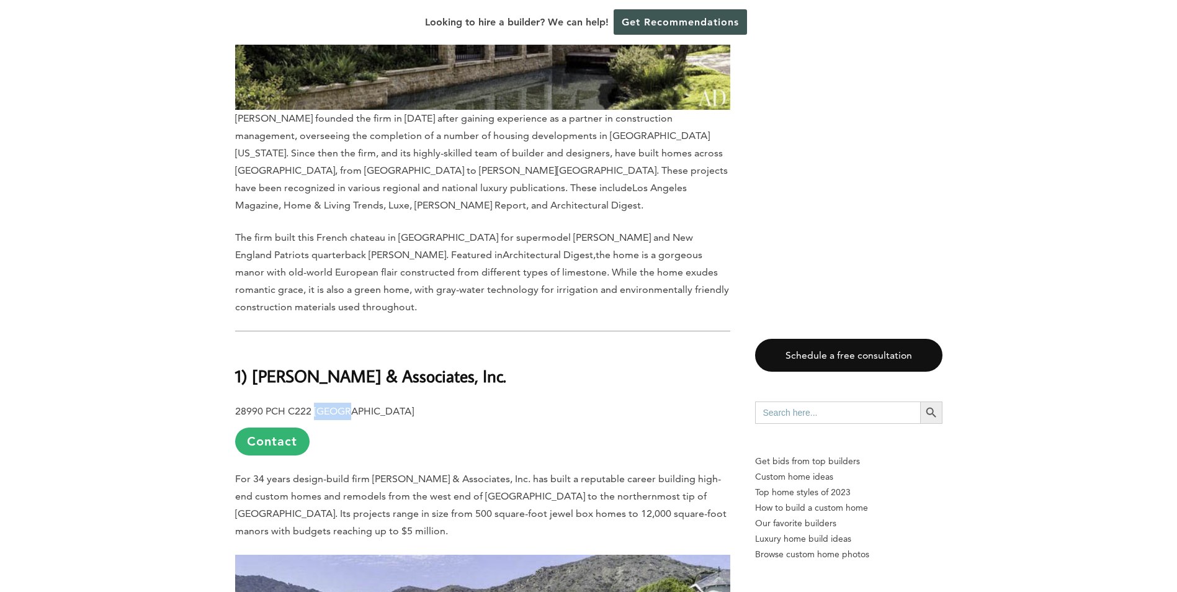
click at [339, 403] on p "28990 PCH [GEOGRAPHIC_DATA] Contact" at bounding box center [482, 429] width 495 height 53
drag, startPoint x: 339, startPoint y: 122, endPoint x: 344, endPoint y: 114, distance: 9.2
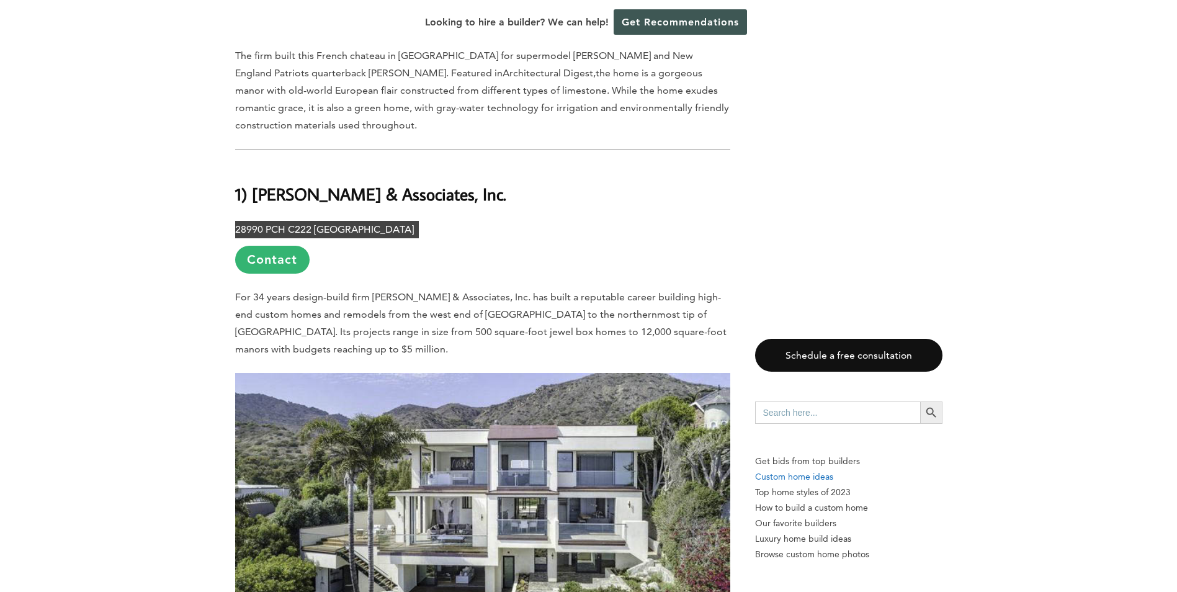
scroll to position [9925, 0]
